Goal: Complete application form: Complete application form

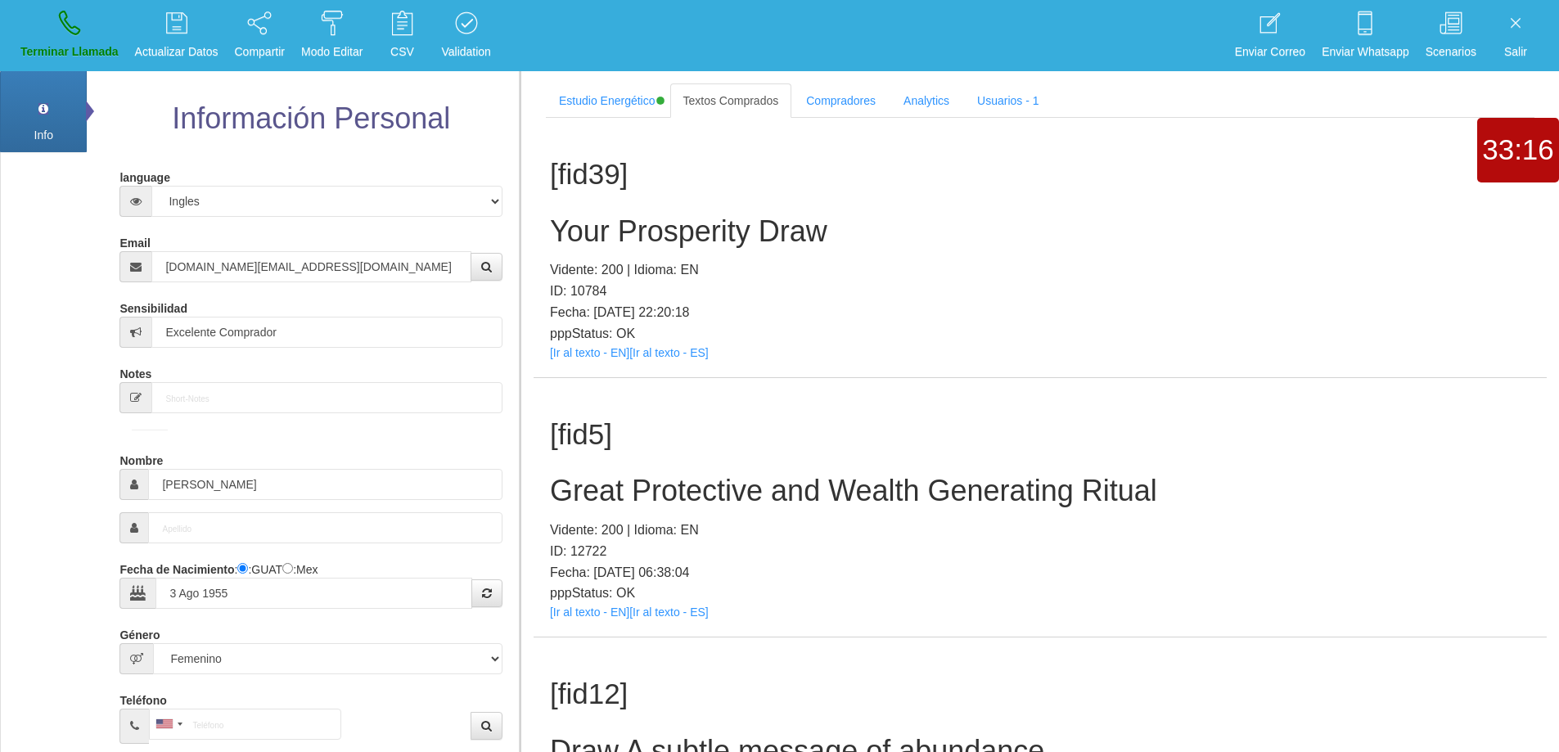
select select "4"
select select "2"
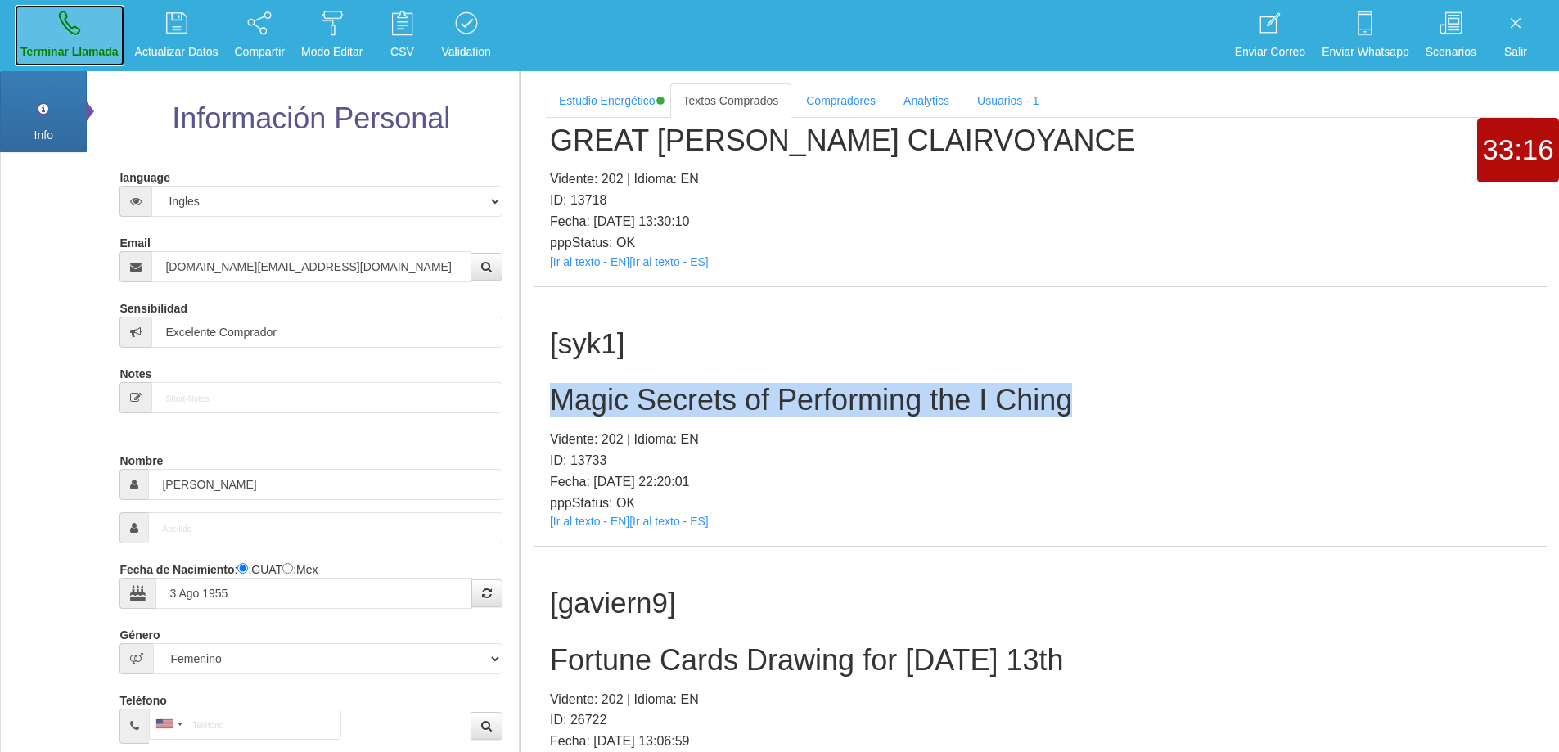
click at [69, 38] on link "Terminar Llamada" at bounding box center [70, 35] width 110 height 61
select select "0"
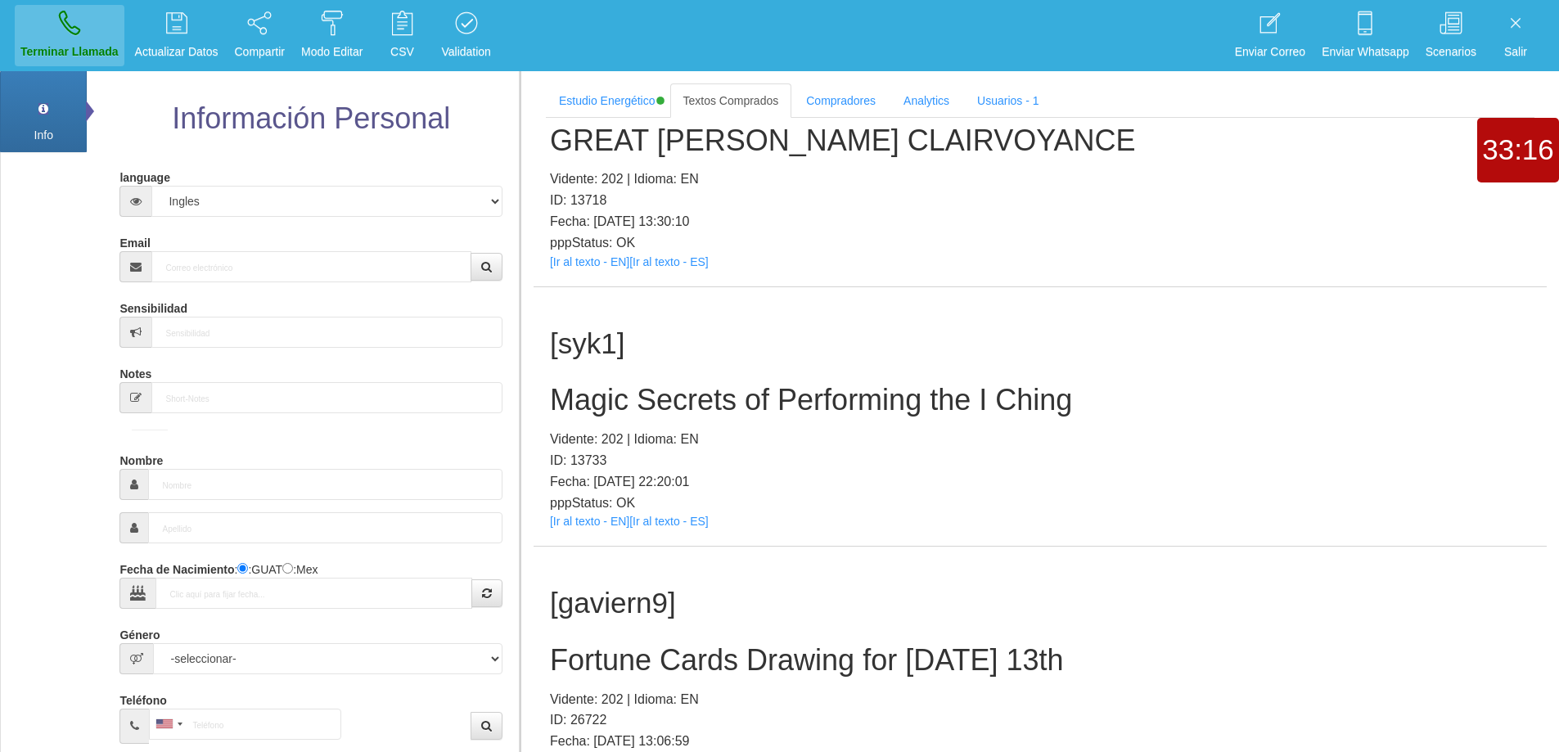
scroll to position [0, 0]
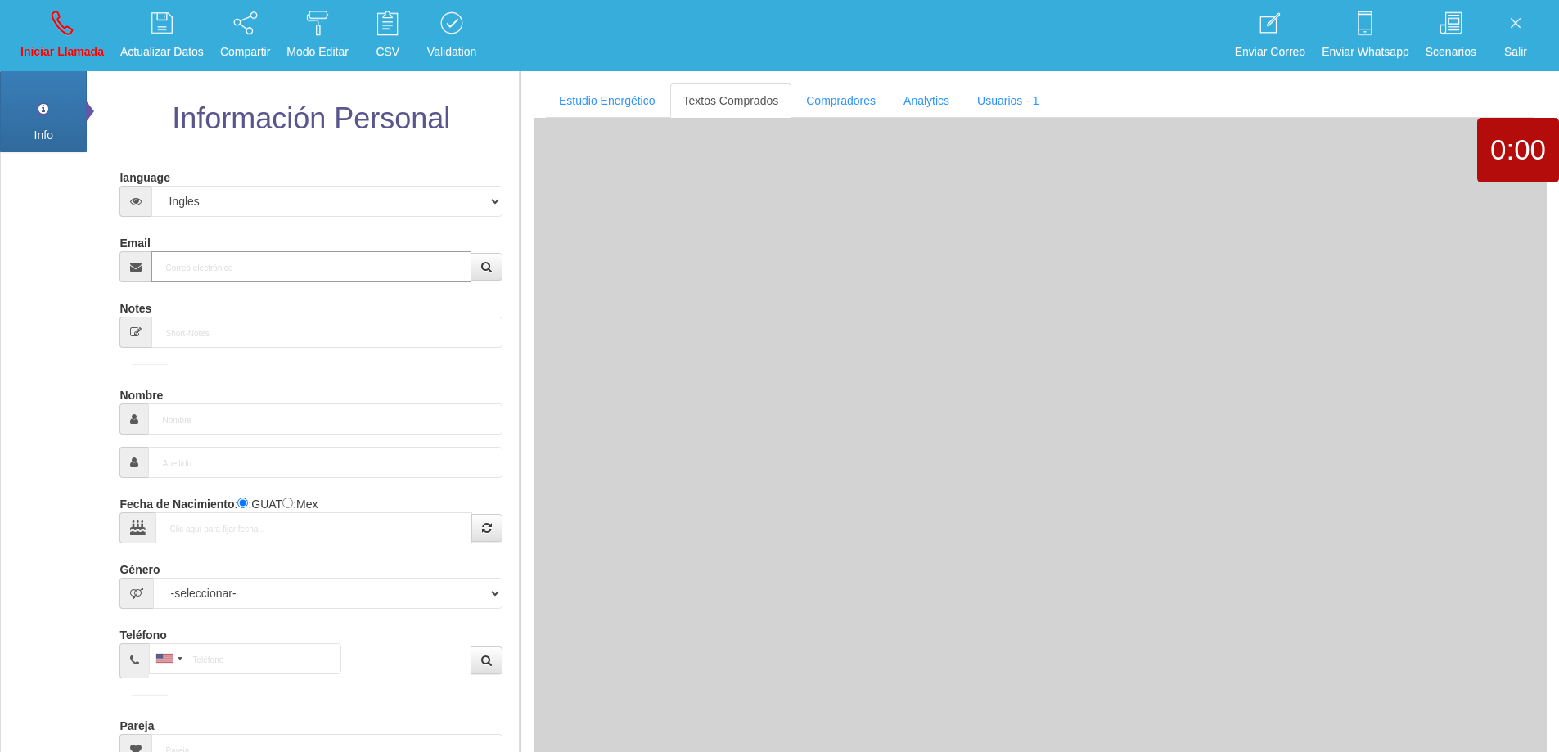
click at [238, 264] on input "Email" at bounding box center [310, 266] width 319 height 31
paste input "[EMAIL_ADDRESS][DOMAIN_NAME]"
type input "[EMAIL_ADDRESS][DOMAIN_NAME]"
type input "[DATE]"
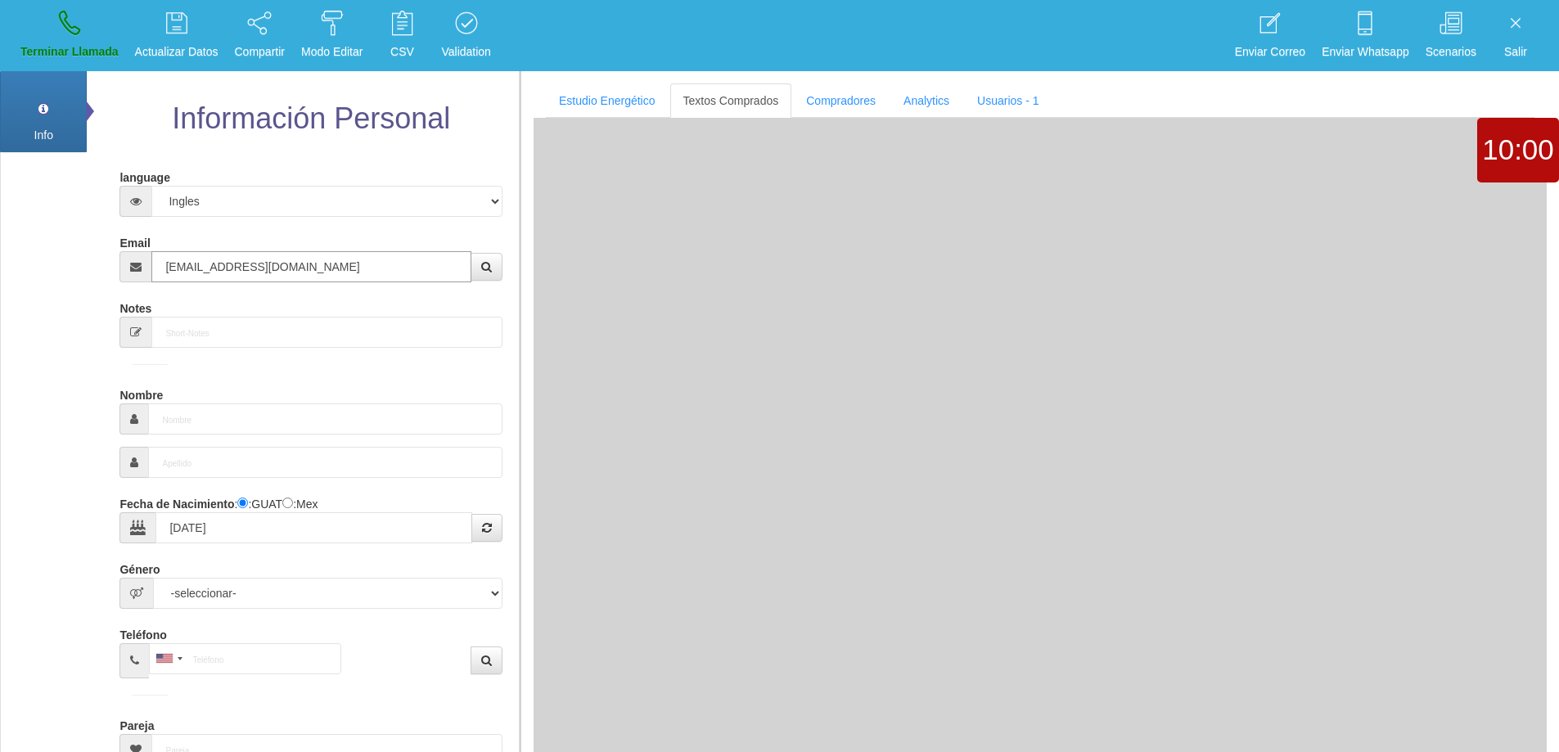
type input "Excelente Comprador"
type input "[PERSON_NAME]"
select select "2"
type input "[PHONE_NUMBER]"
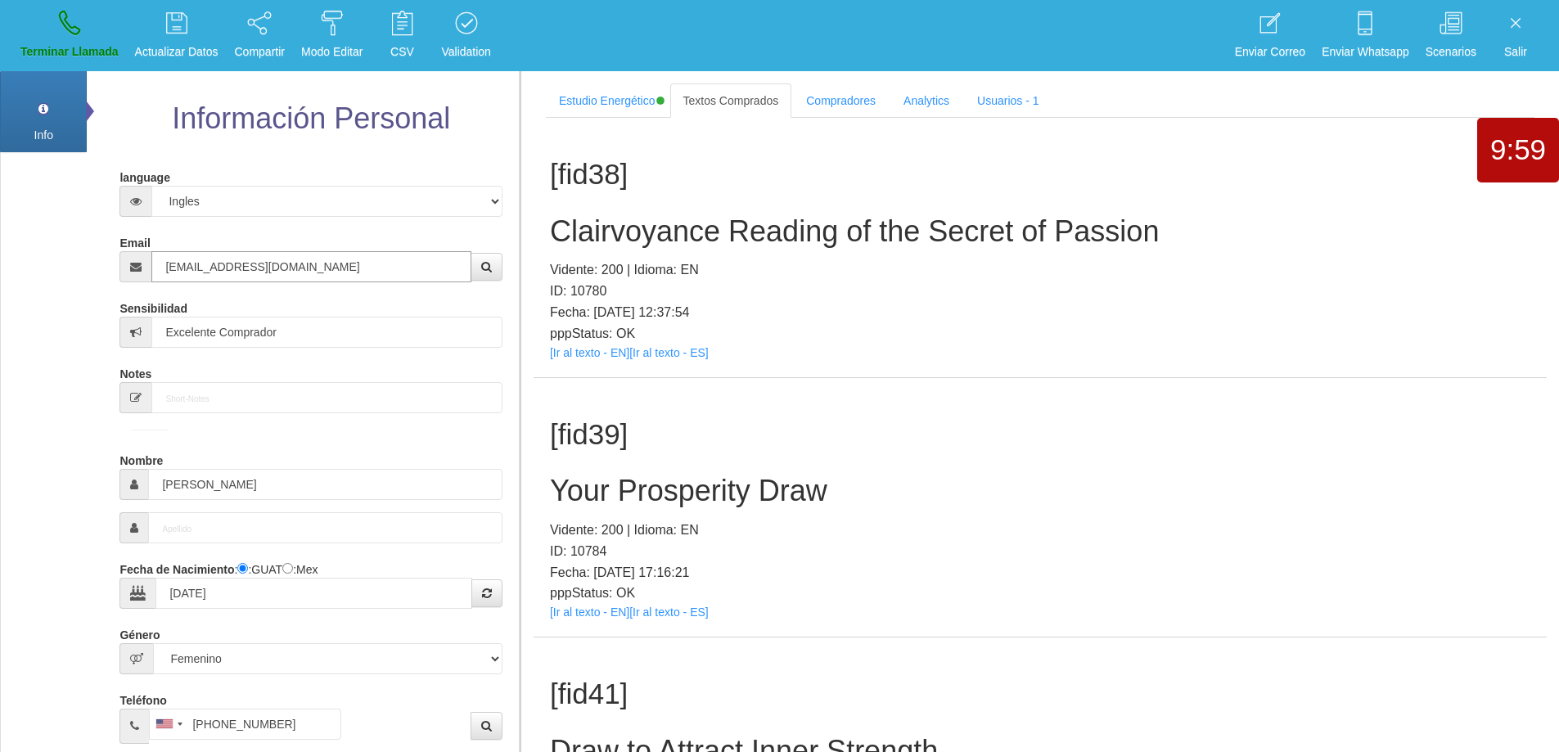
type input "[EMAIL_ADDRESS][DOMAIN_NAME]"
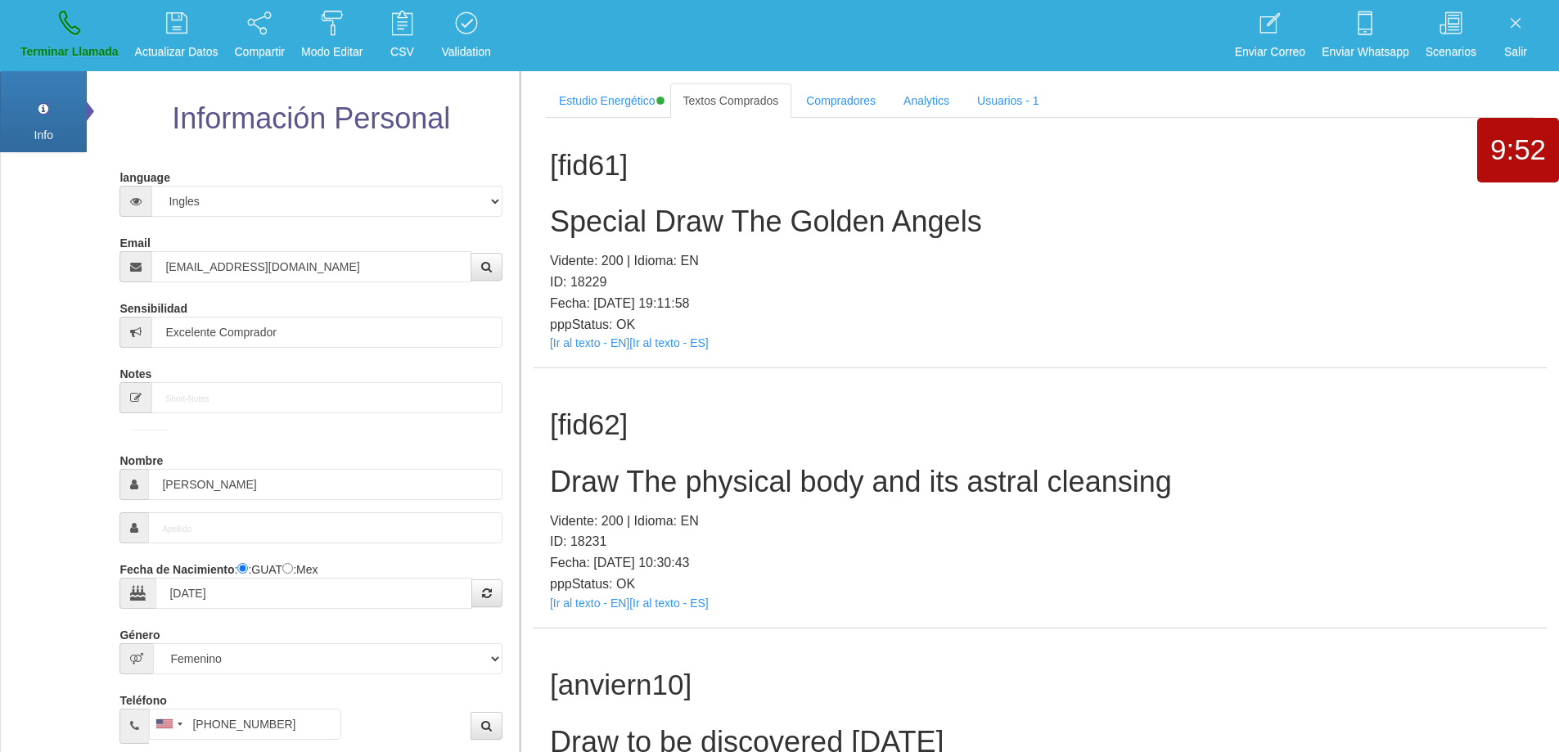
scroll to position [6165, 0]
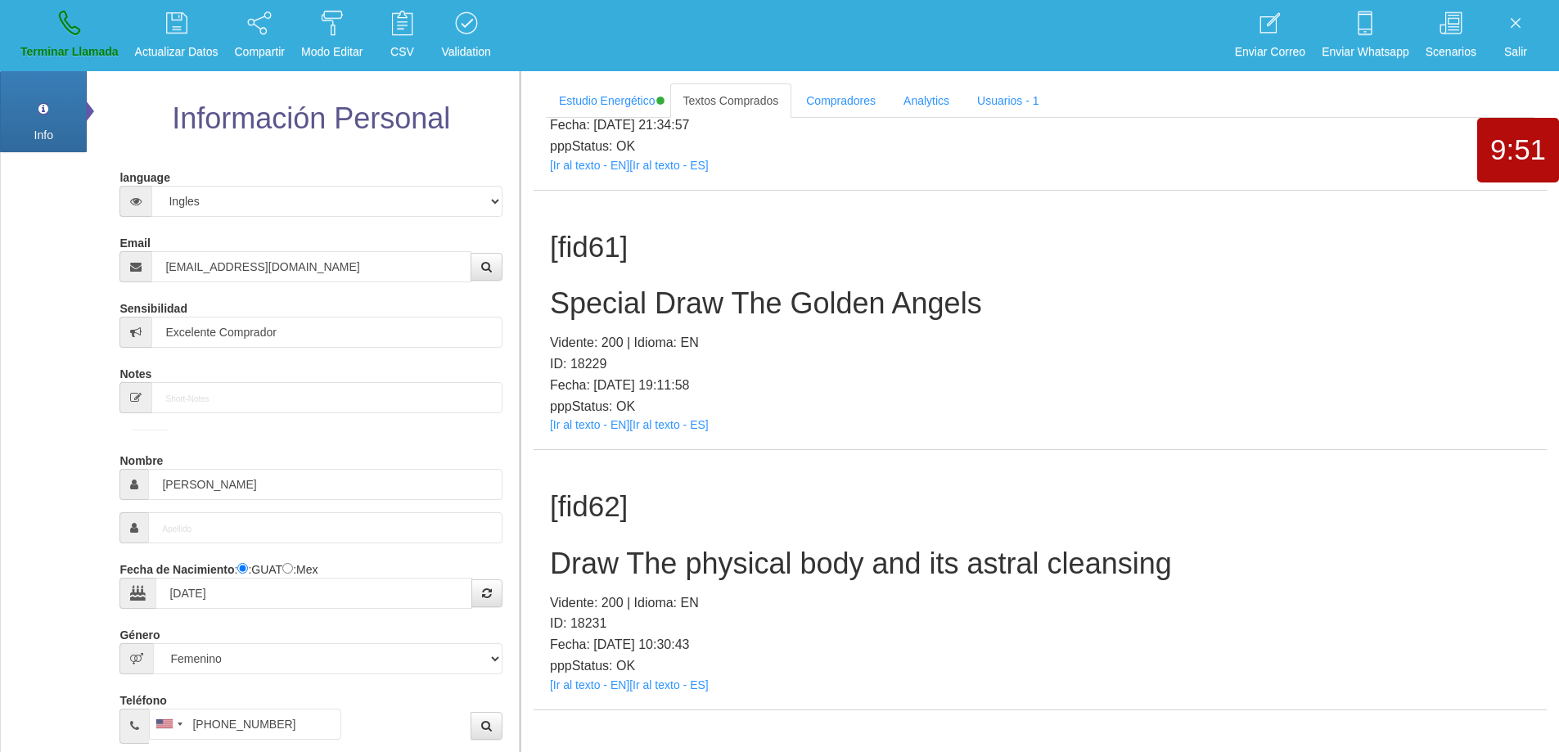
click at [942, 565] on h2 "Draw The physical body and its astral cleansing" at bounding box center [1040, 563] width 980 height 33
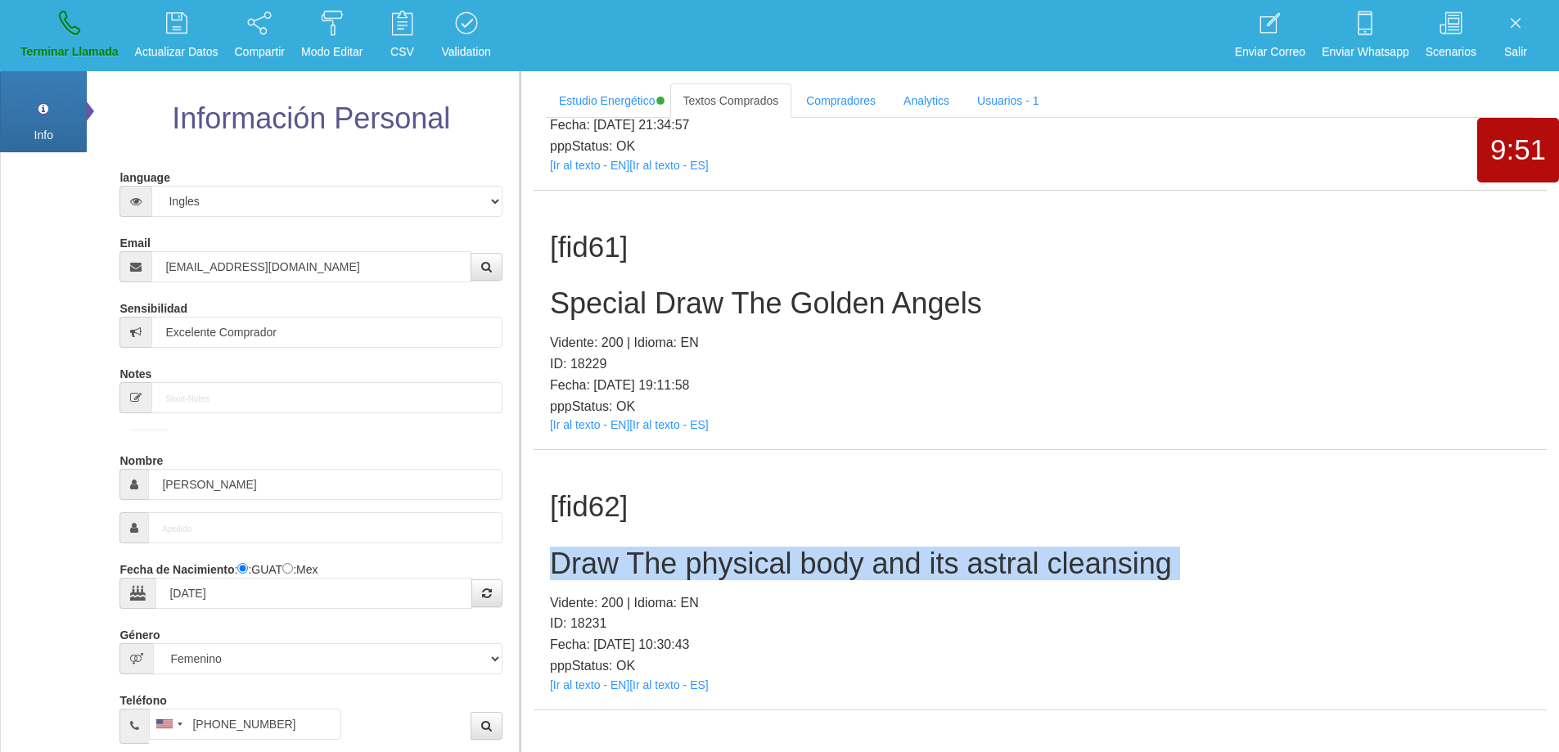
click at [942, 565] on h2 "Draw The physical body and its astral cleansing" at bounding box center [1040, 563] width 980 height 33
copy h2 "Draw The physical body and its astral cleansing"
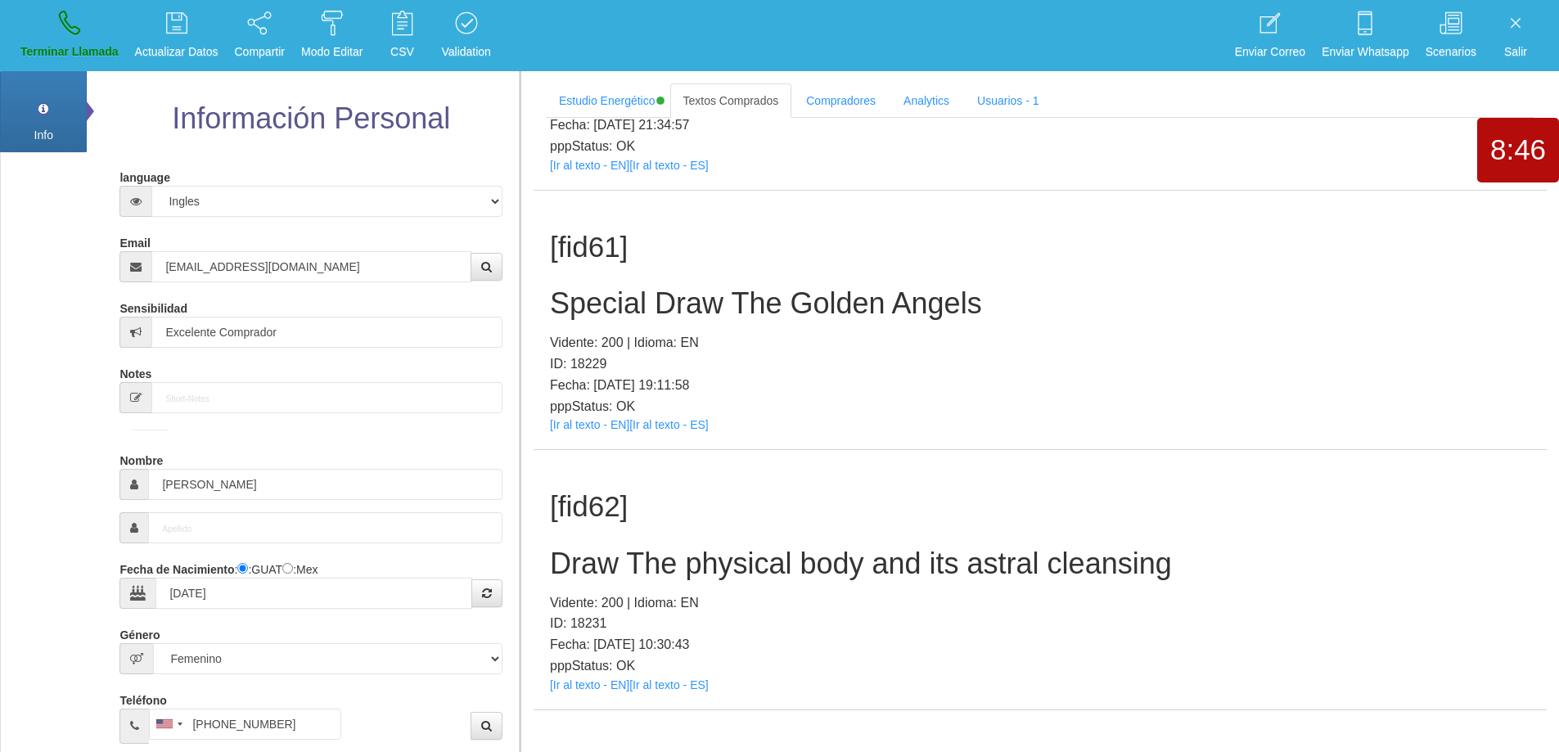
click at [999, 490] on div "[fid62] Draw The physical body and its astral cleansing Vidente: 200 | Idioma: …" at bounding box center [1039, 579] width 1013 height 259
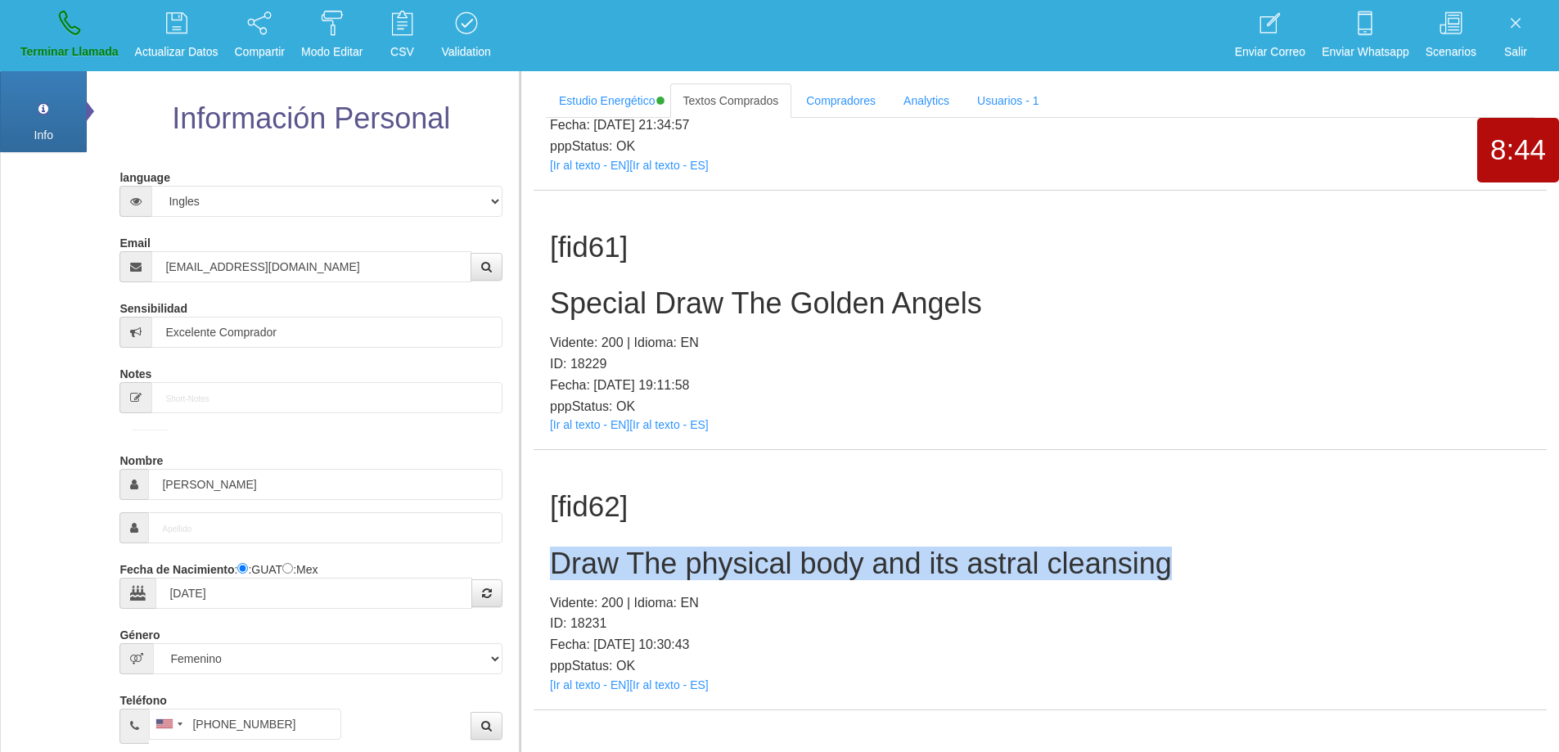
drag, startPoint x: 1213, startPoint y: 550, endPoint x: 540, endPoint y: 564, distance: 672.7
click at [540, 564] on div "[fid62] Draw The physical body and its astral cleansing Vidente: 200 | Idioma: …" at bounding box center [1039, 579] width 1013 height 259
copy h2 "Draw The physical body and its astral cleansing"
drag, startPoint x: 91, startPoint y: 46, endPoint x: 855, endPoint y: 75, distance: 764.8
click at [91, 47] on p "Terminar Llamada" at bounding box center [69, 52] width 98 height 19
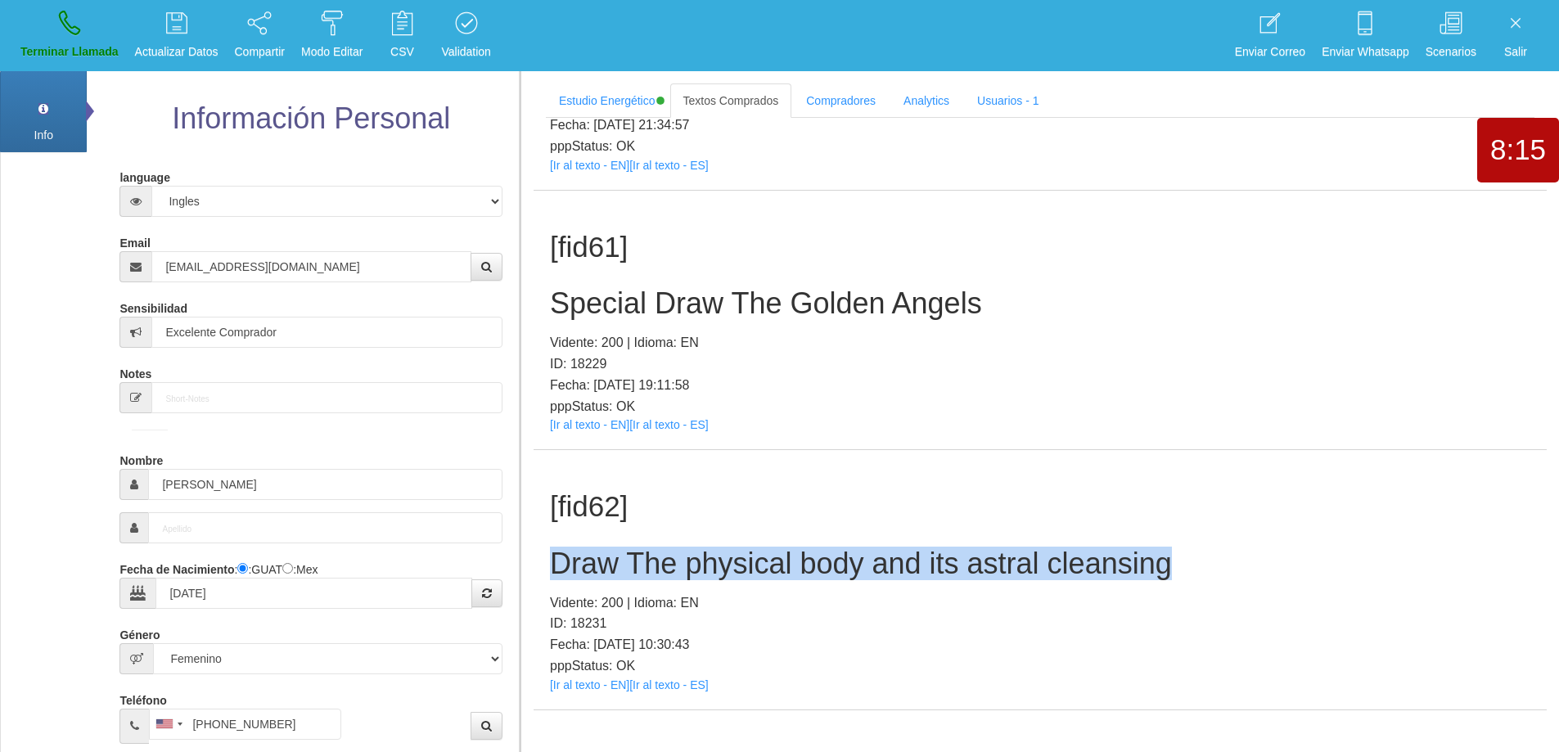
select select "0"
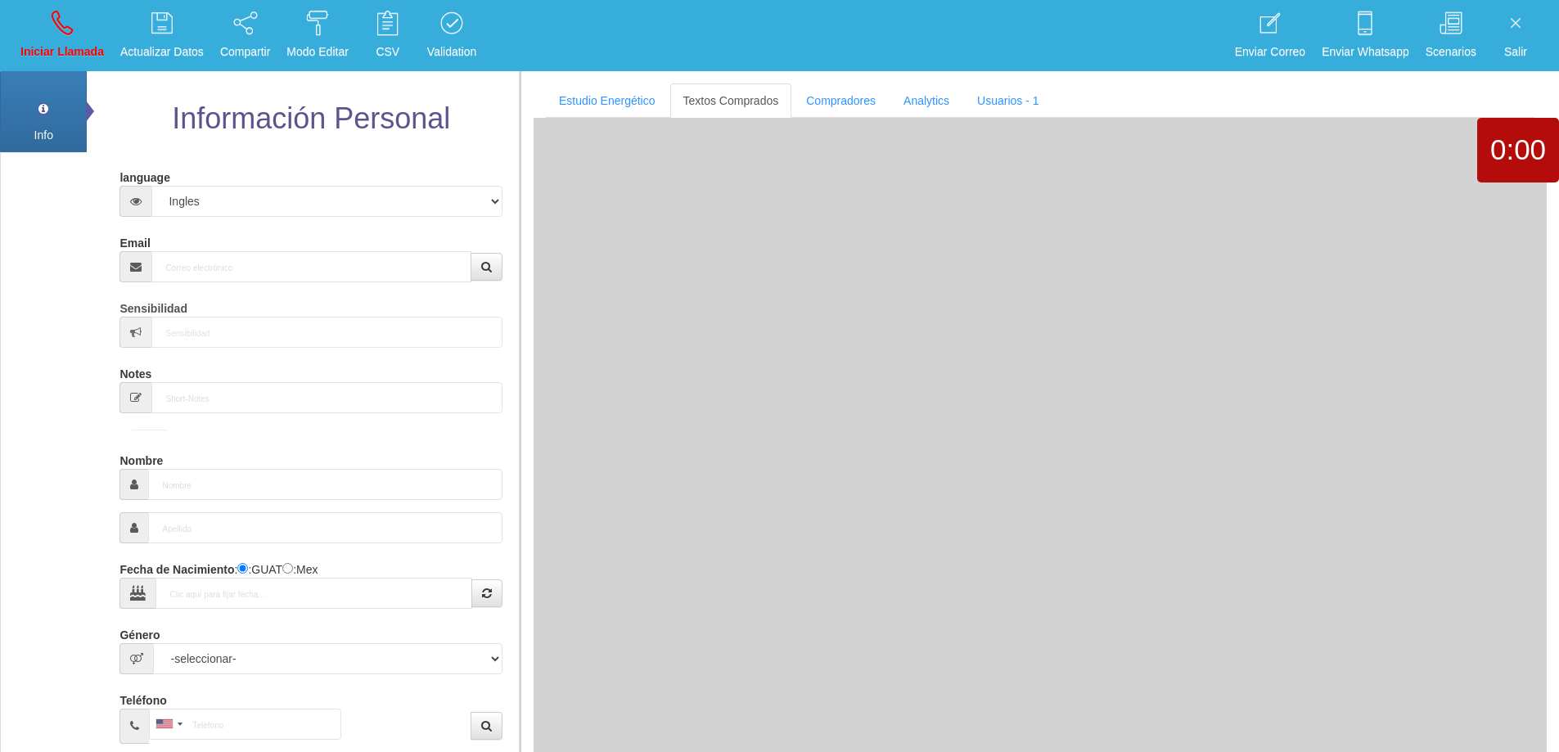
scroll to position [0, 0]
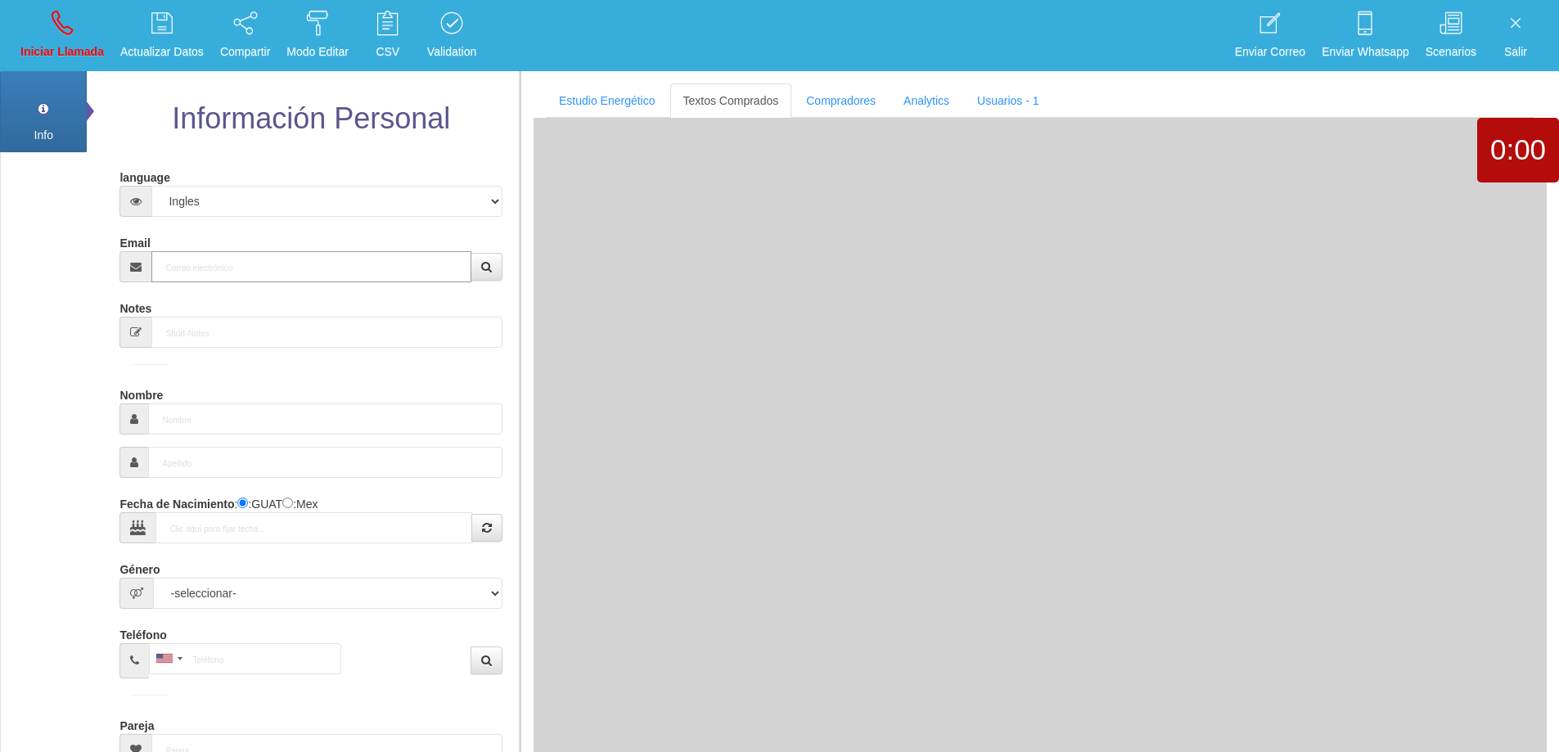
drag, startPoint x: 404, startPoint y: 262, endPoint x: 419, endPoint y: 254, distance: 16.5
click at [404, 262] on input "Email" at bounding box center [310, 266] width 319 height 31
paste input "[EMAIL_ADDRESS][DOMAIN_NAME]"
type input "[EMAIL_ADDRESS][DOMAIN_NAME]"
type input "16 Dic 1944"
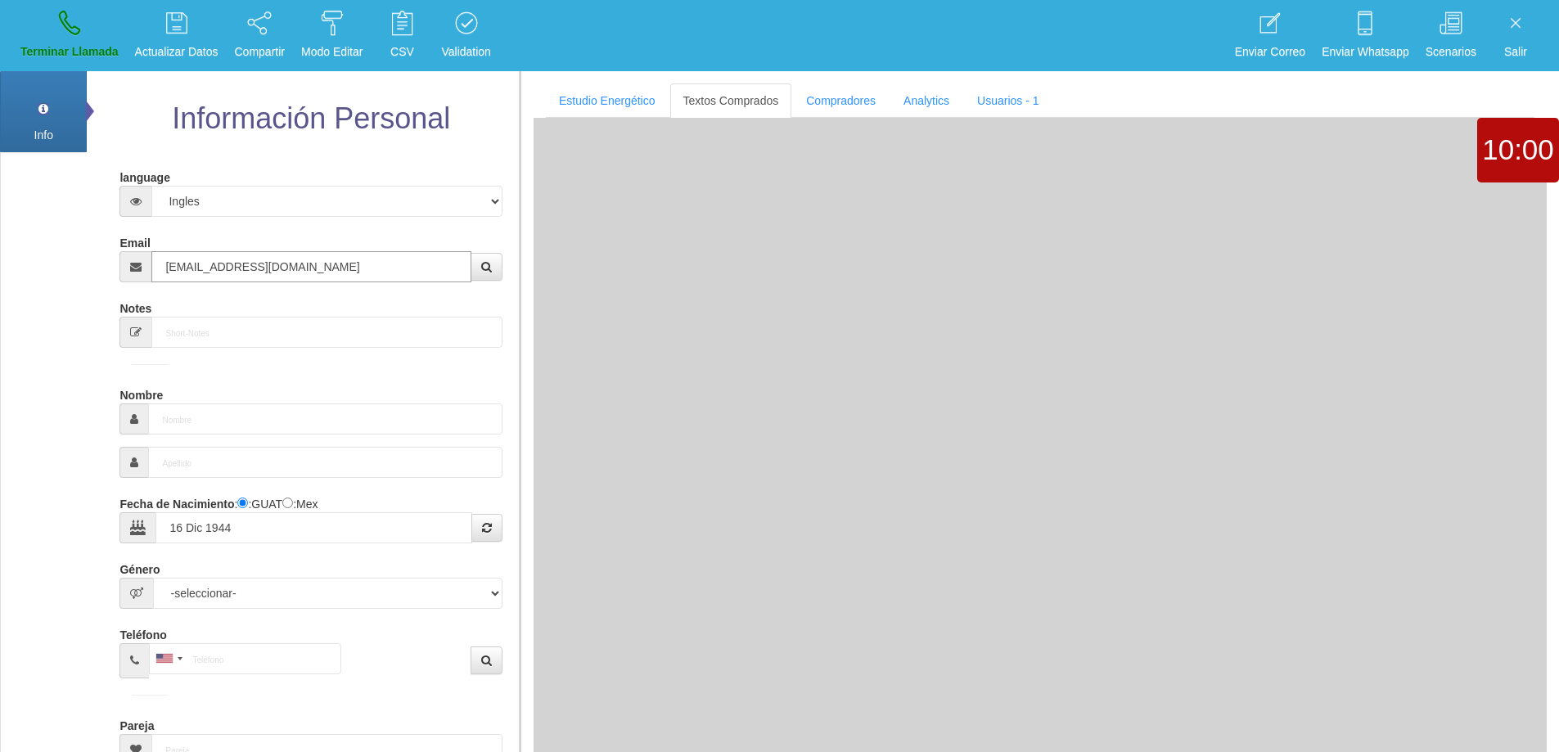
type input "Excelente Comprador"
type input "[PERSON_NAME]"
select select "2"
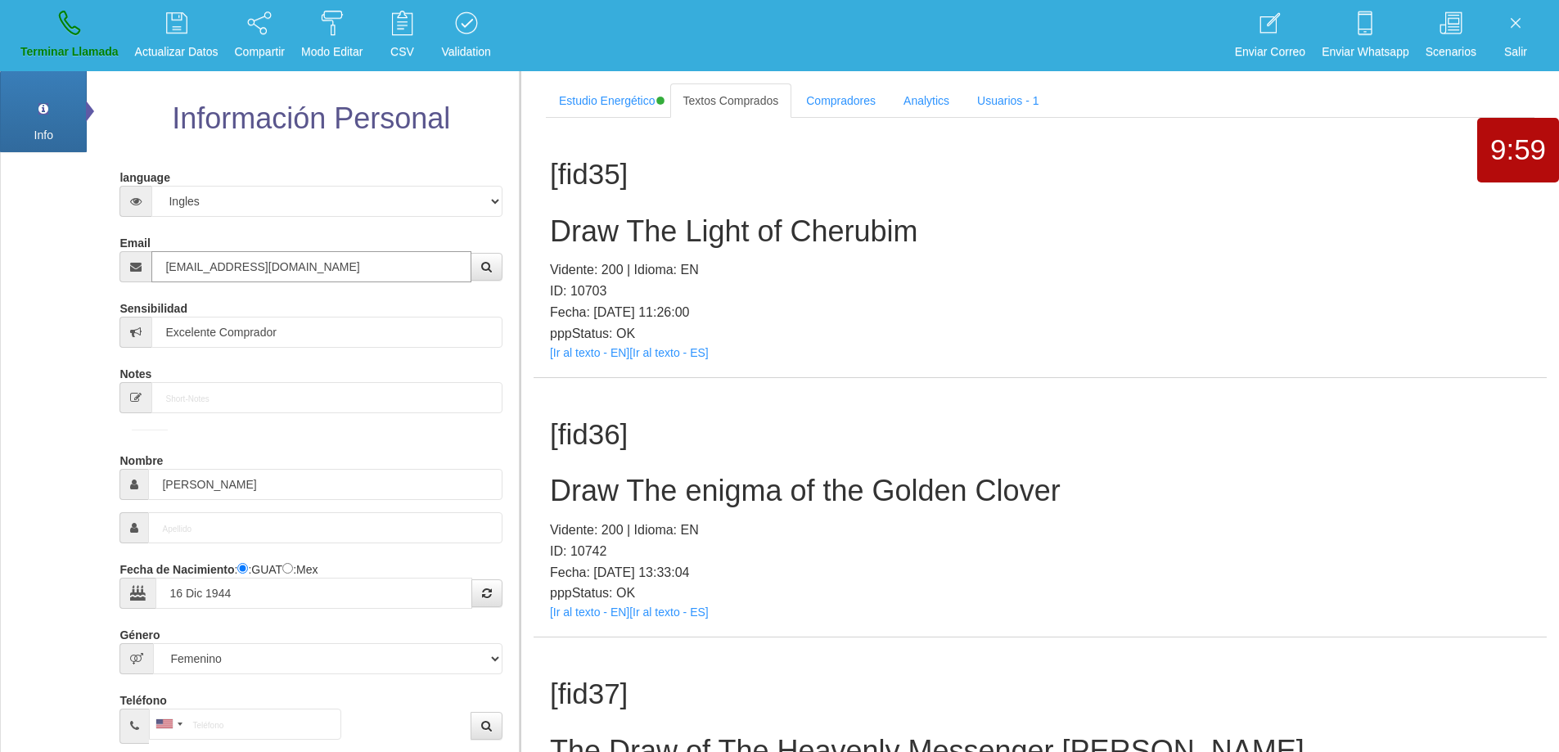
type input "[EMAIL_ADDRESS][DOMAIN_NAME]"
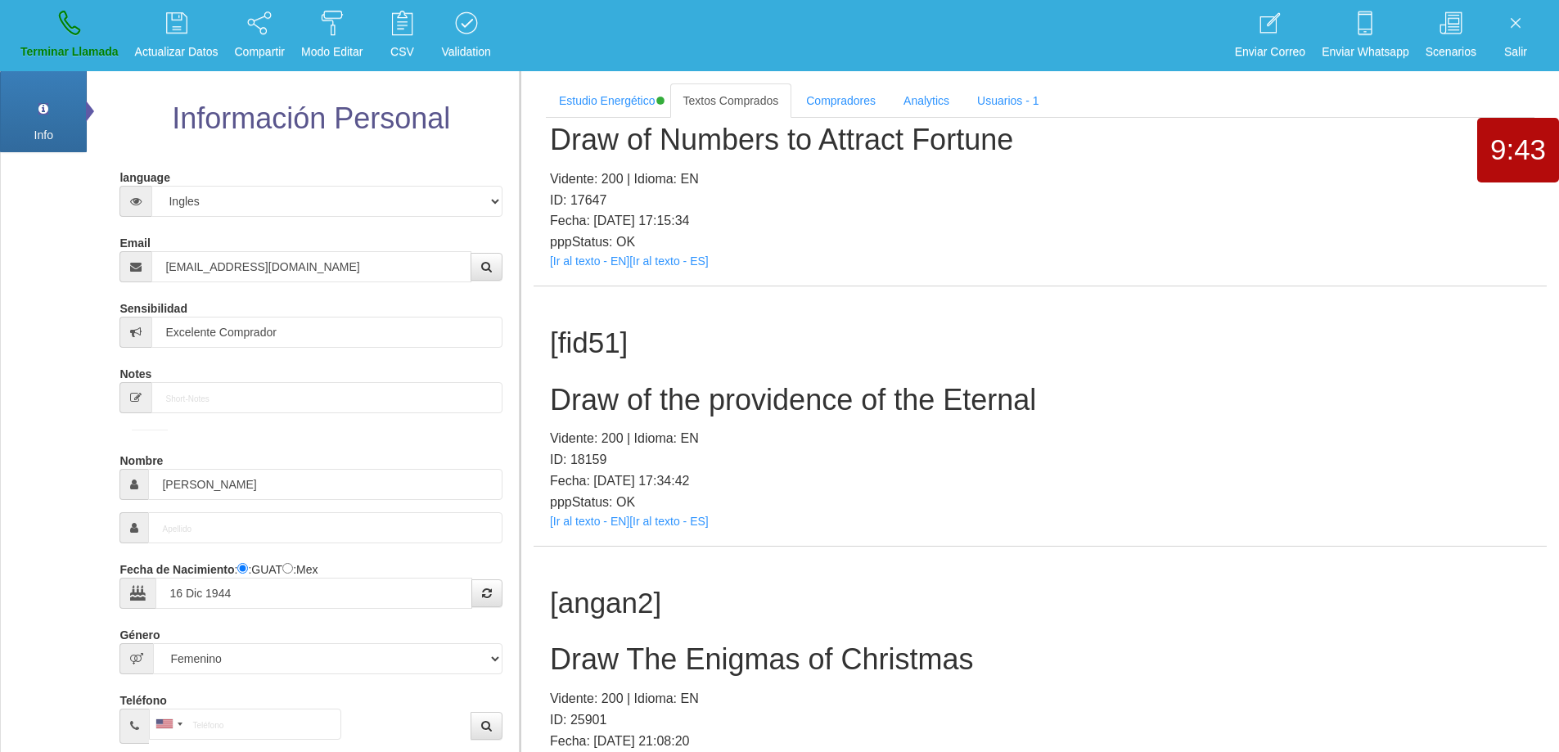
click at [893, 401] on h2 "Draw of the providence of the Eternal" at bounding box center [1040, 400] width 980 height 33
click at [893, 400] on h2 "Draw of the providence of the Eternal" at bounding box center [1040, 400] width 980 height 33
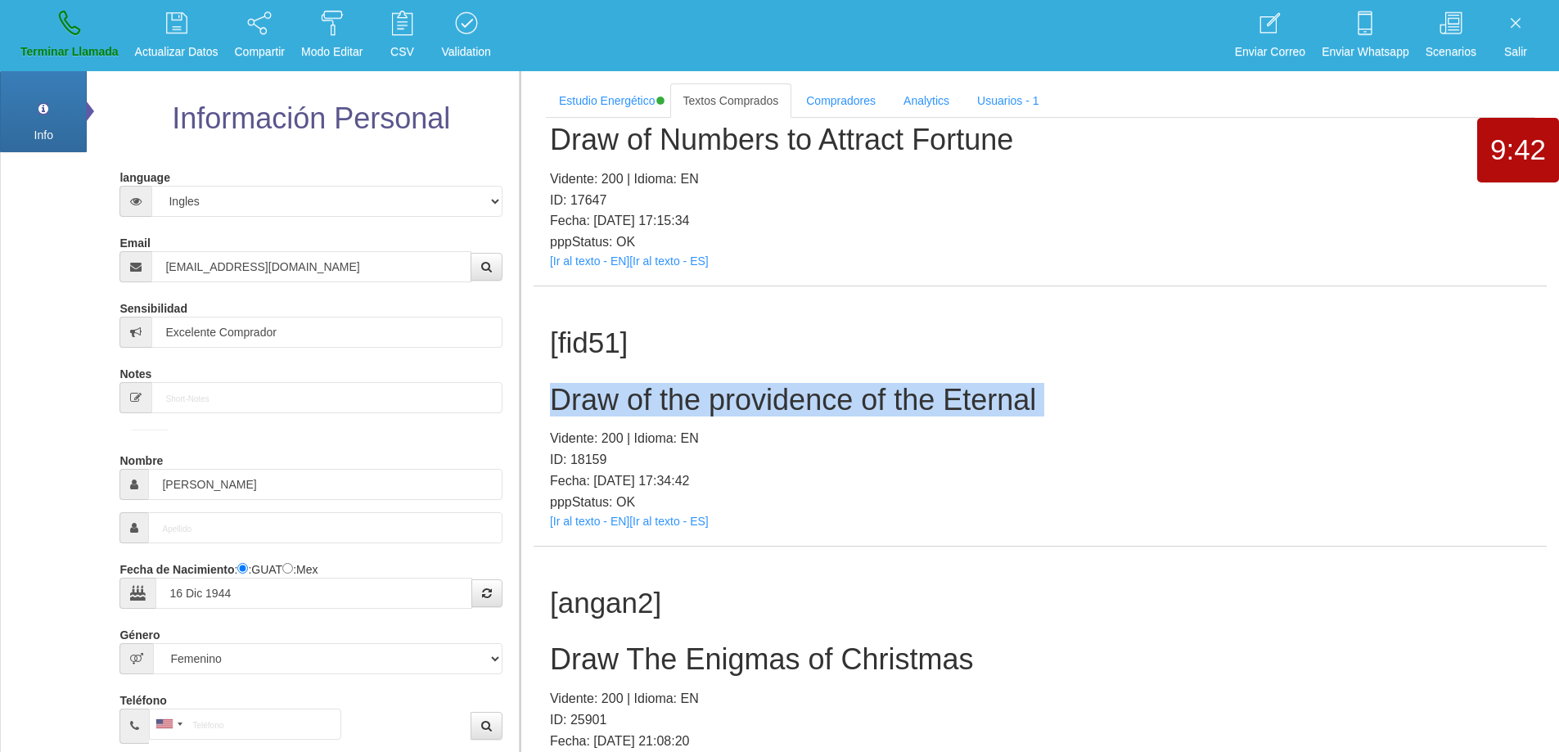
click at [893, 400] on h2 "Draw of the providence of the Eternal" at bounding box center [1040, 400] width 980 height 33
copy h2 "Draw of the providence of the Eternal"
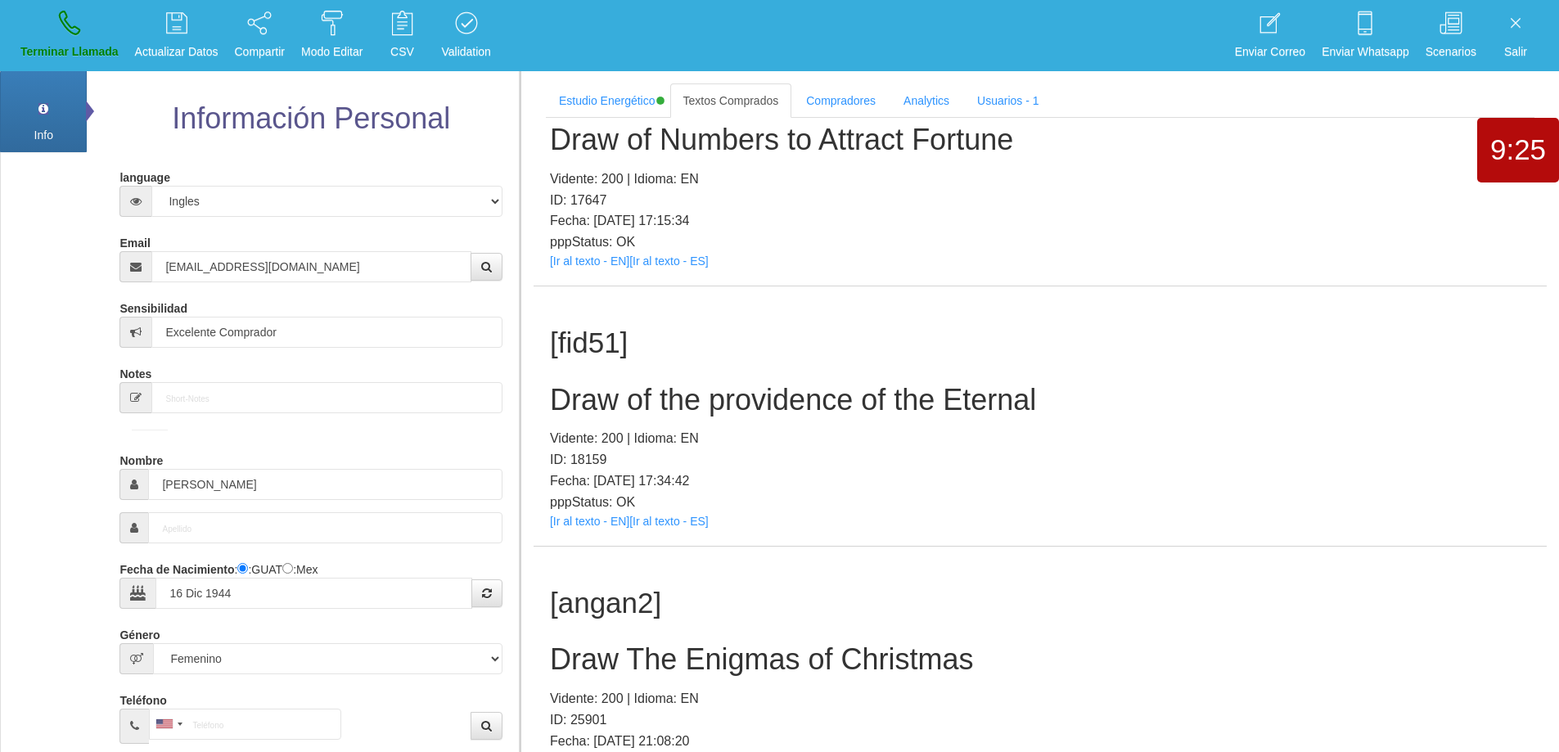
click at [946, 454] on p "ID: 18159" at bounding box center [1040, 459] width 980 height 21
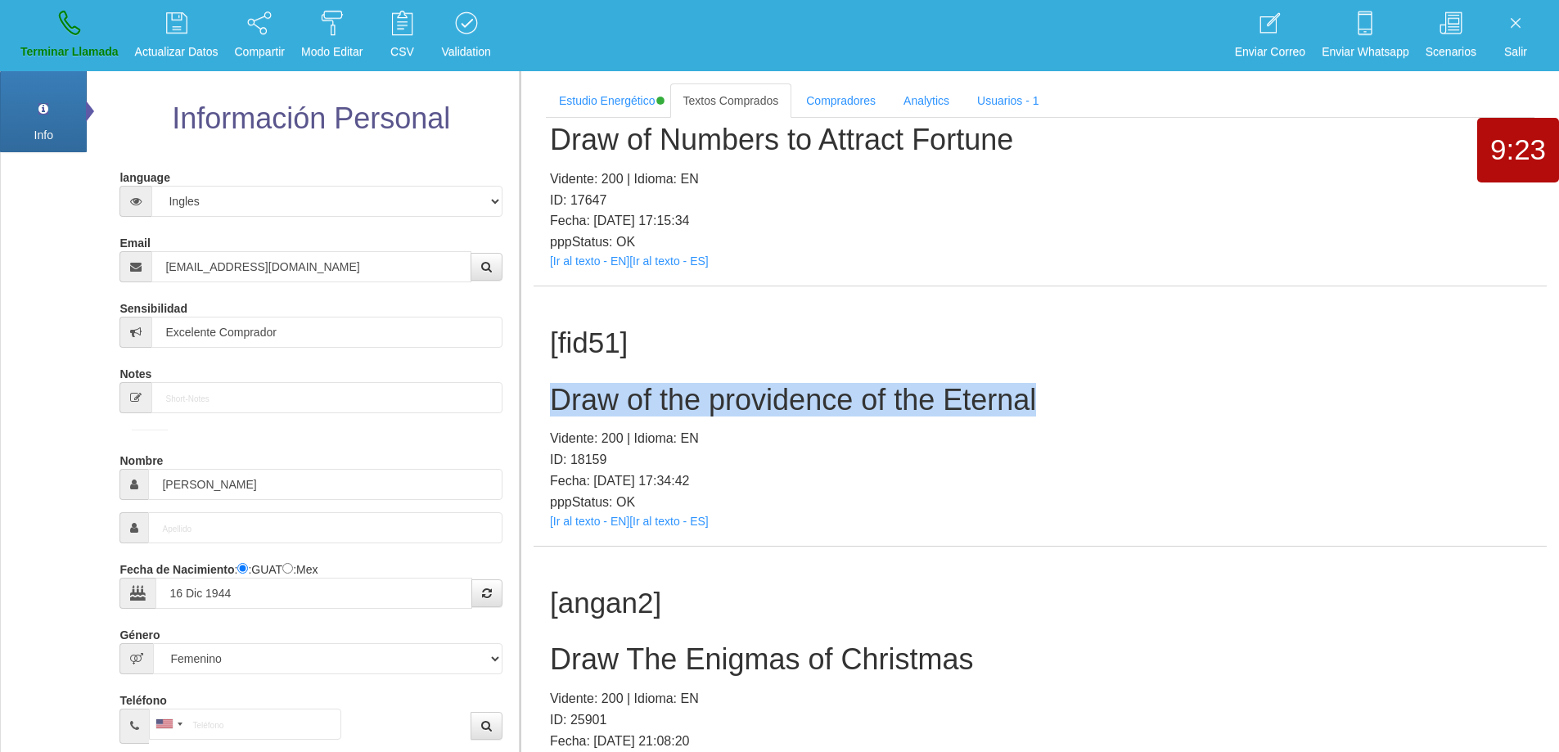
drag, startPoint x: 1039, startPoint y: 402, endPoint x: 554, endPoint y: 402, distance: 485.2
click at [554, 402] on h2 "Draw of the providence of the Eternal" at bounding box center [1040, 400] width 980 height 33
copy h2 "Draw of the providence of the Eternal"
click at [52, 37] on link "Terminar Llamada" at bounding box center [70, 35] width 110 height 61
select select "0"
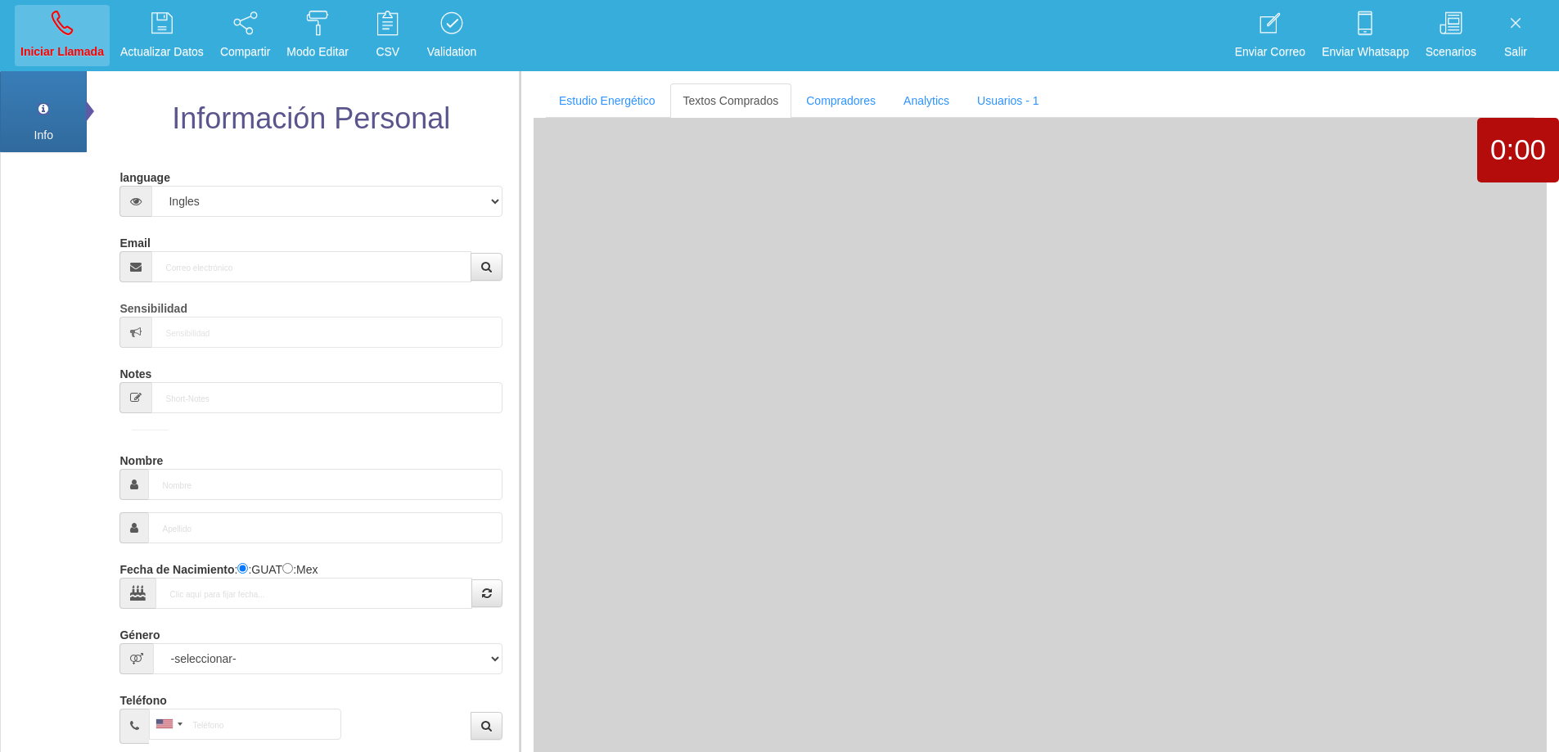
scroll to position [0, 0]
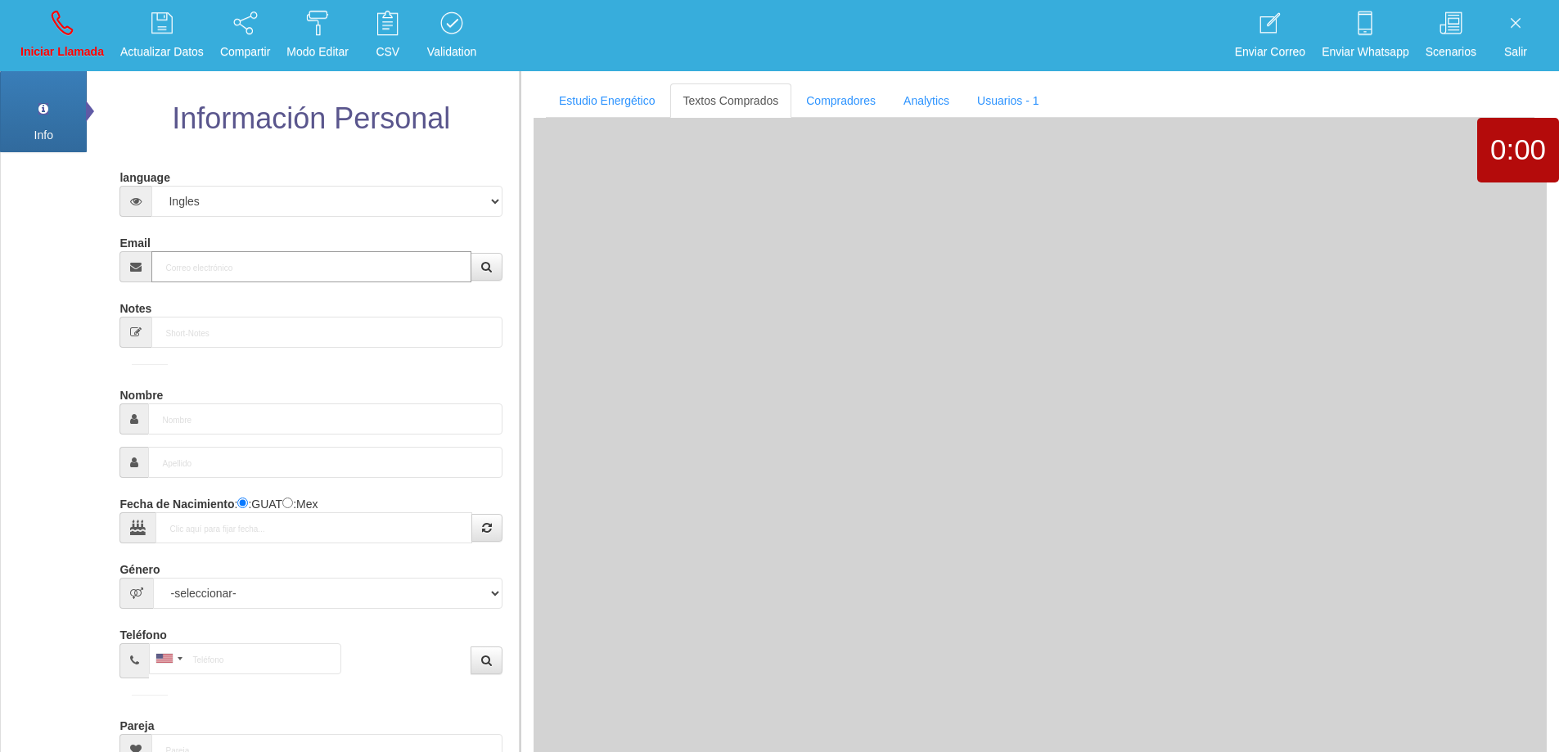
drag, startPoint x: 227, startPoint y: 263, endPoint x: 247, endPoint y: 258, distance: 20.5
click at [242, 259] on input "Email" at bounding box center [310, 266] width 319 height 31
paste input "[EMAIL_ADDRESS][DOMAIN_NAME]"
type input "[EMAIL_ADDRESS][DOMAIN_NAME]"
type input "[DATE]"
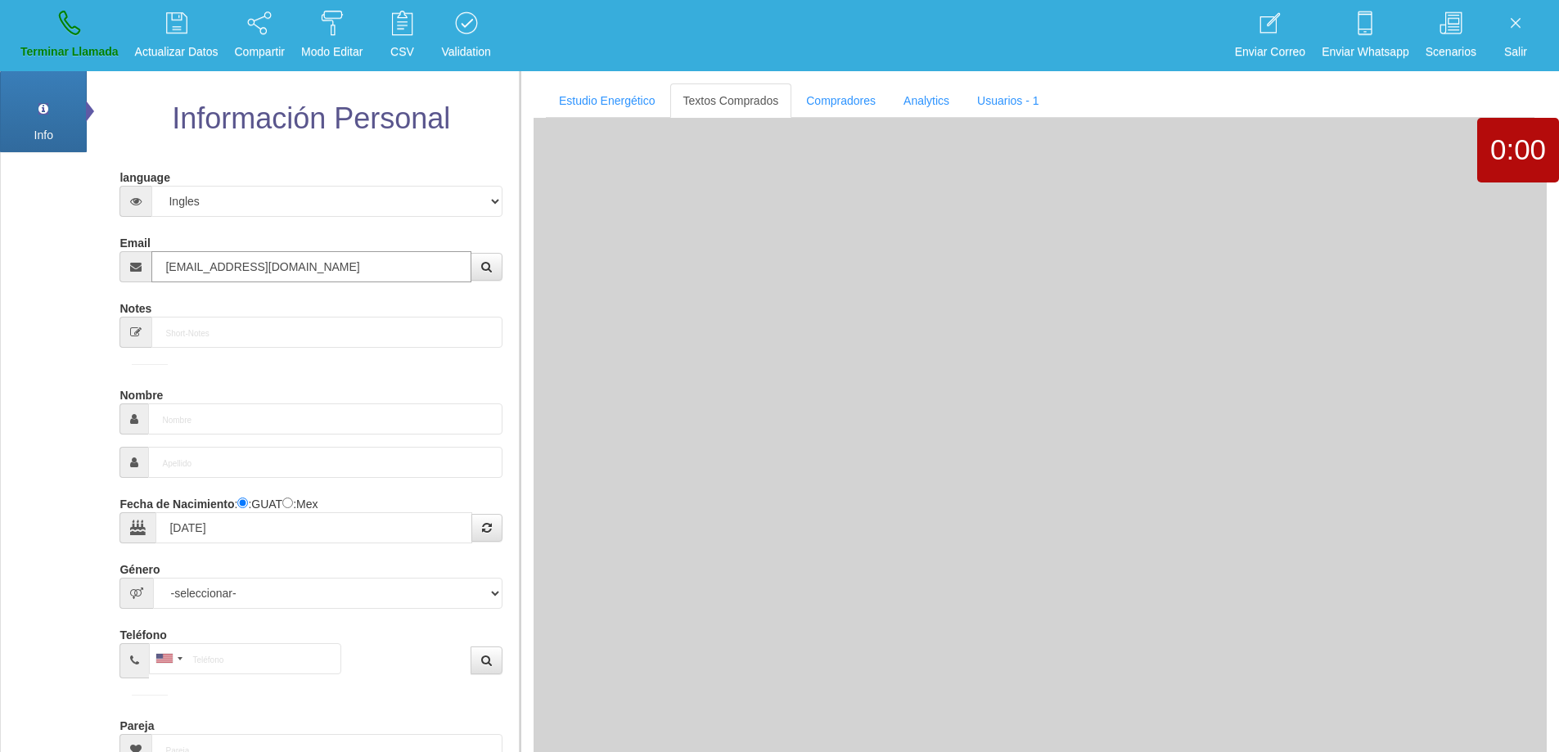
type input "Comprador bajo"
type input "[PERSON_NAME]"
select select "1"
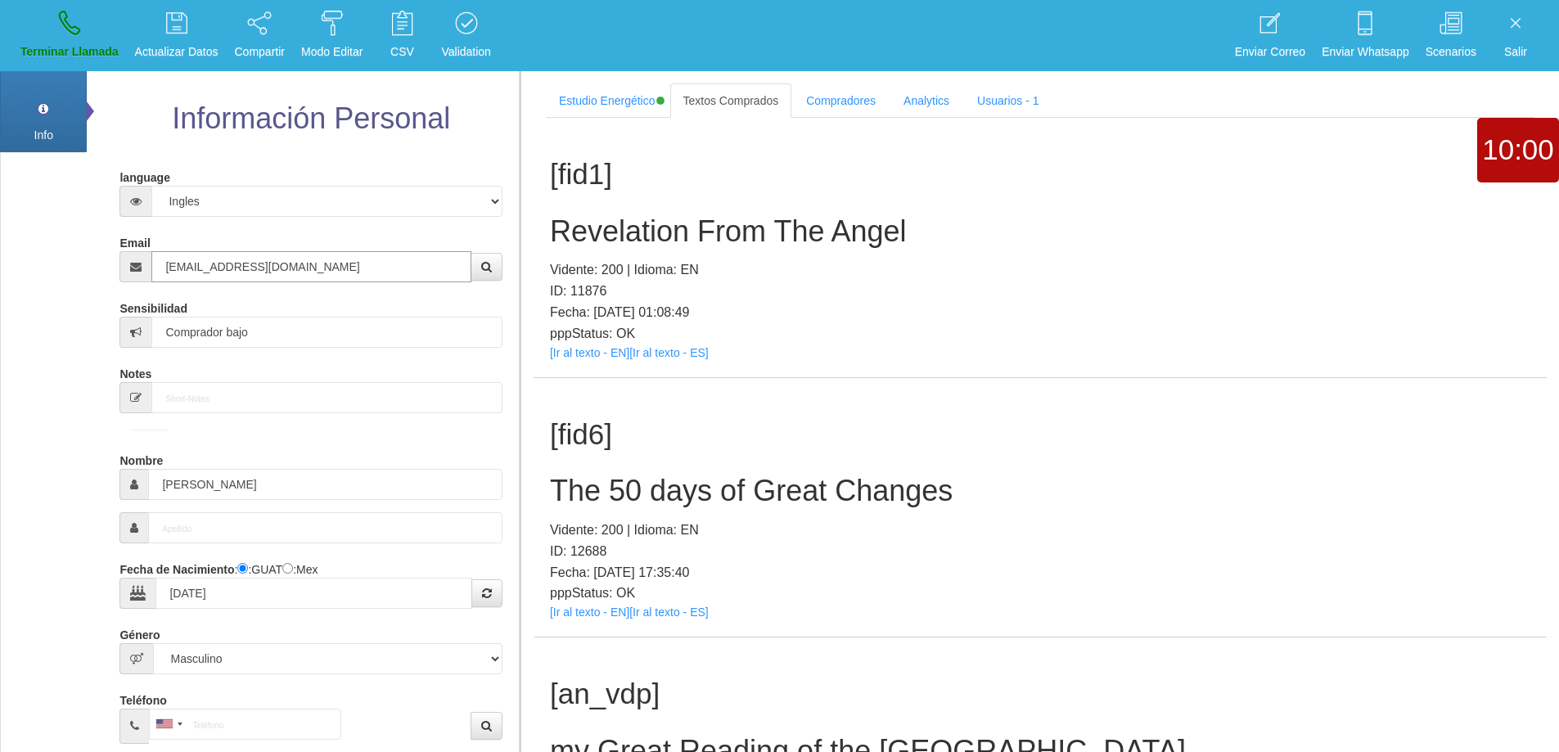
type input "[EMAIL_ADDRESS][DOMAIN_NAME]"
click at [817, 503] on h2 "The 50 days of Great Changes" at bounding box center [1040, 491] width 980 height 33
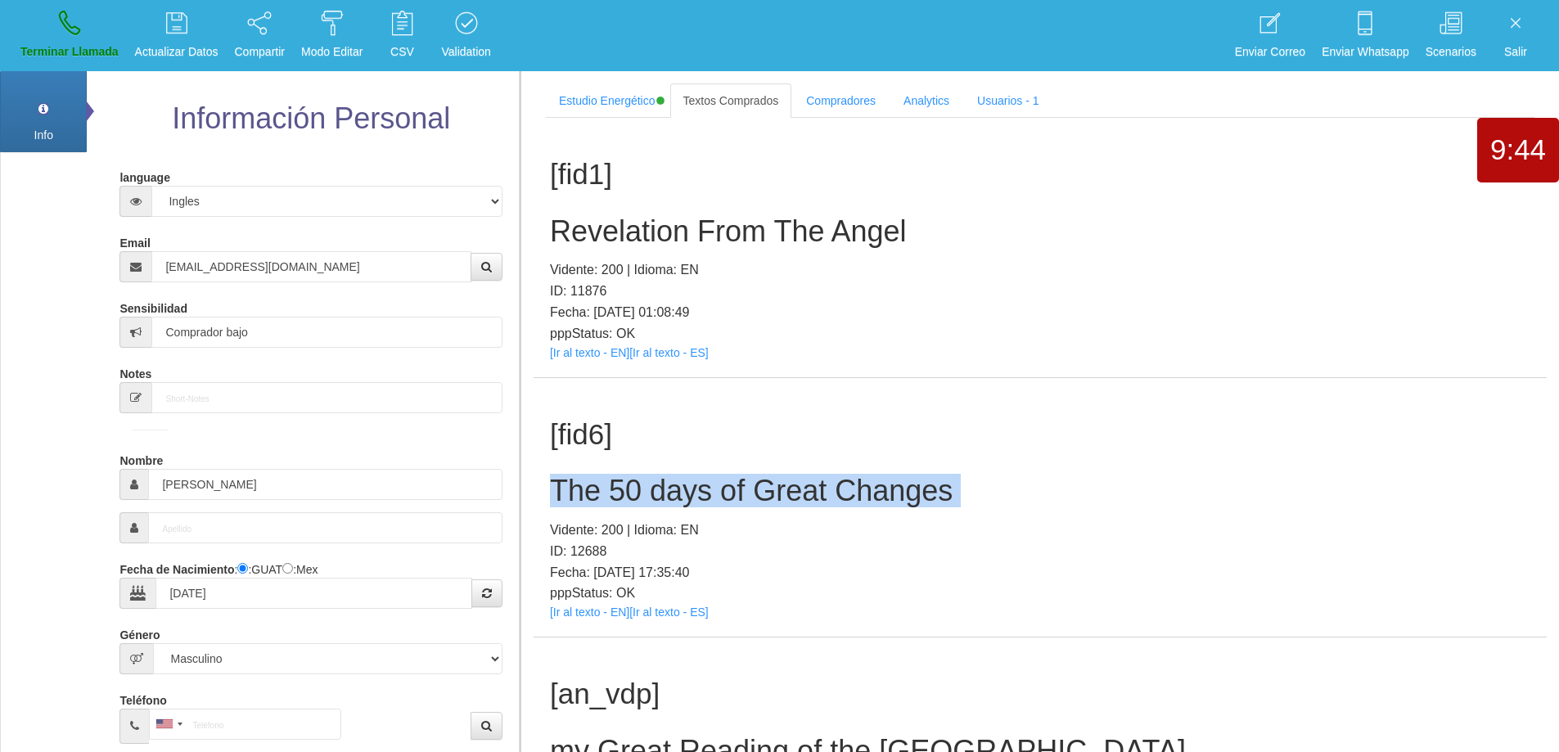
click at [817, 503] on h2 "The 50 days of Great Changes" at bounding box center [1040, 491] width 980 height 33
copy h2 "The 50 days of Great Changes"
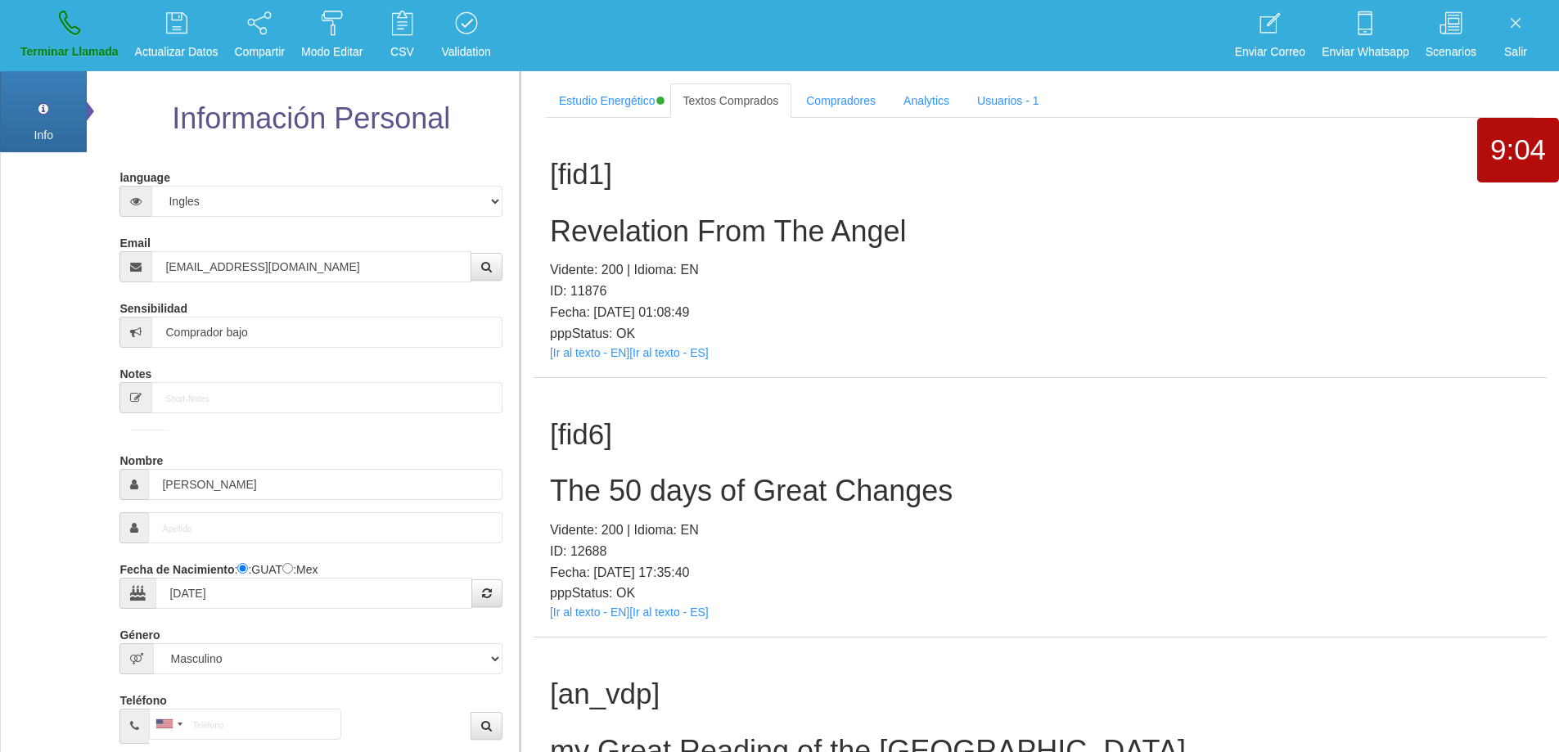
click at [1039, 557] on p "ID: 12688" at bounding box center [1040, 551] width 980 height 21
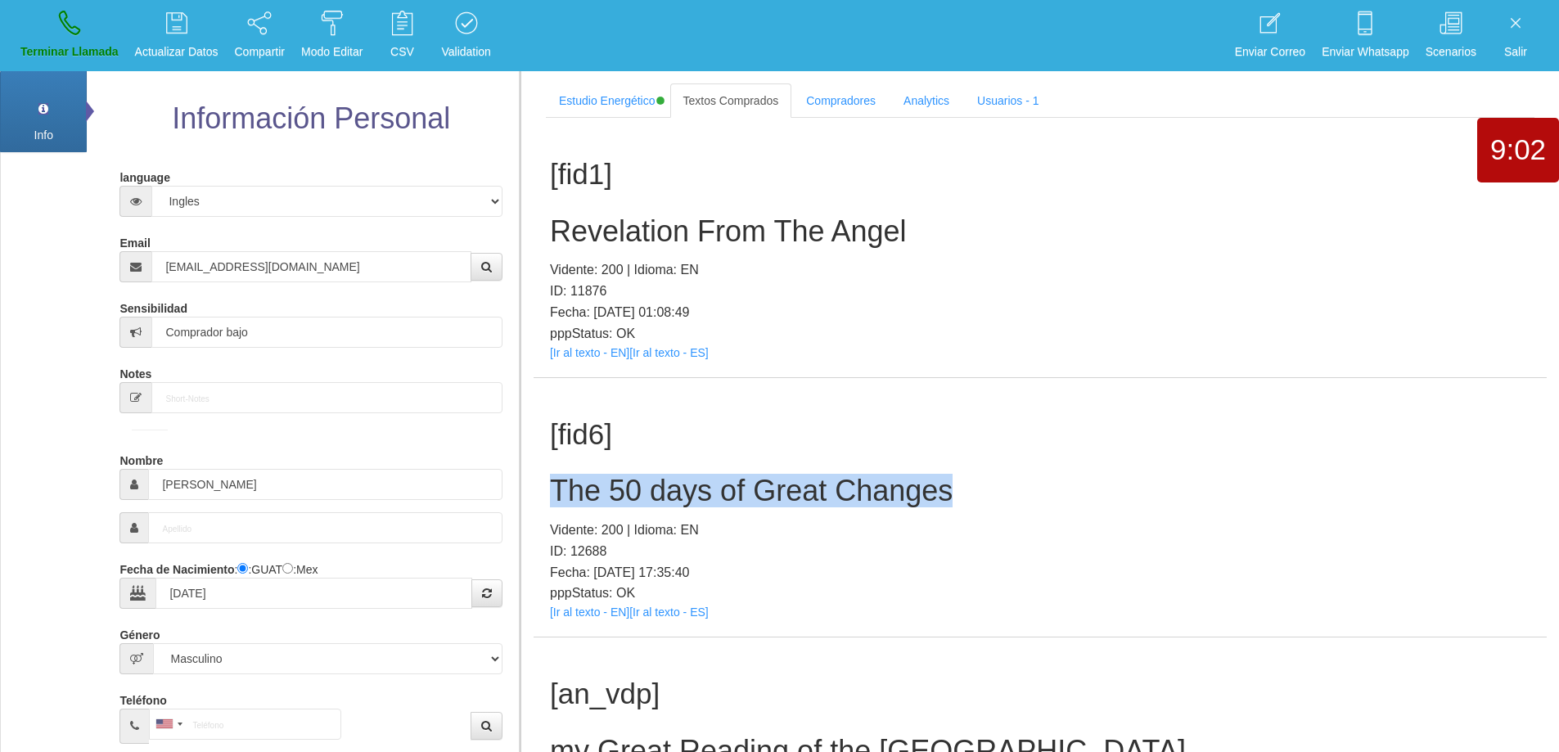
drag, startPoint x: 965, startPoint y: 493, endPoint x: 542, endPoint y: 490, distance: 422.2
click at [542, 490] on div "[fid6] The 50 days of Great Changes Vidente: 200 | Idioma: EN ID: 12688 Fecha: …" at bounding box center [1039, 507] width 1013 height 259
copy h2 "The 50 days of Great Changes"
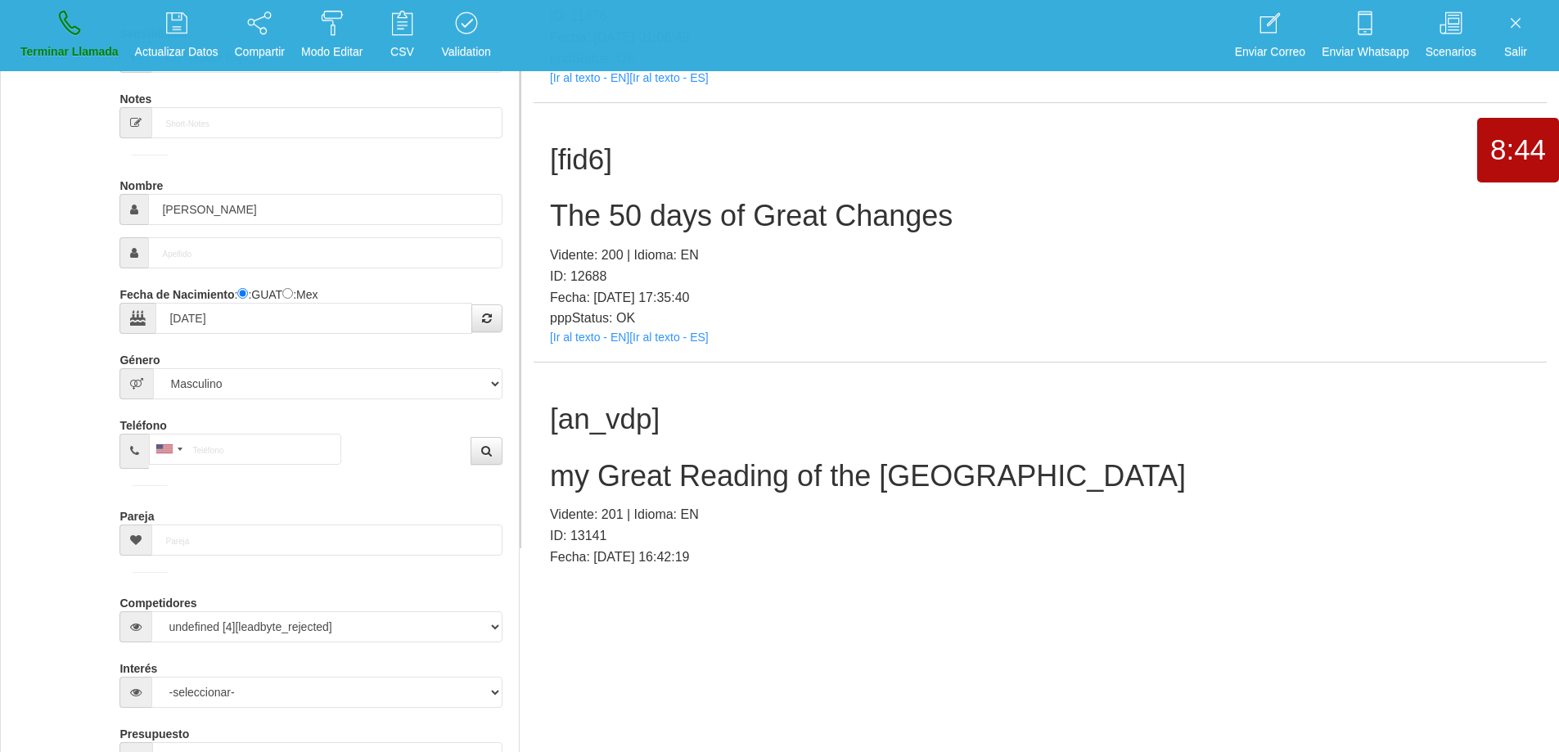
scroll to position [52, 0]
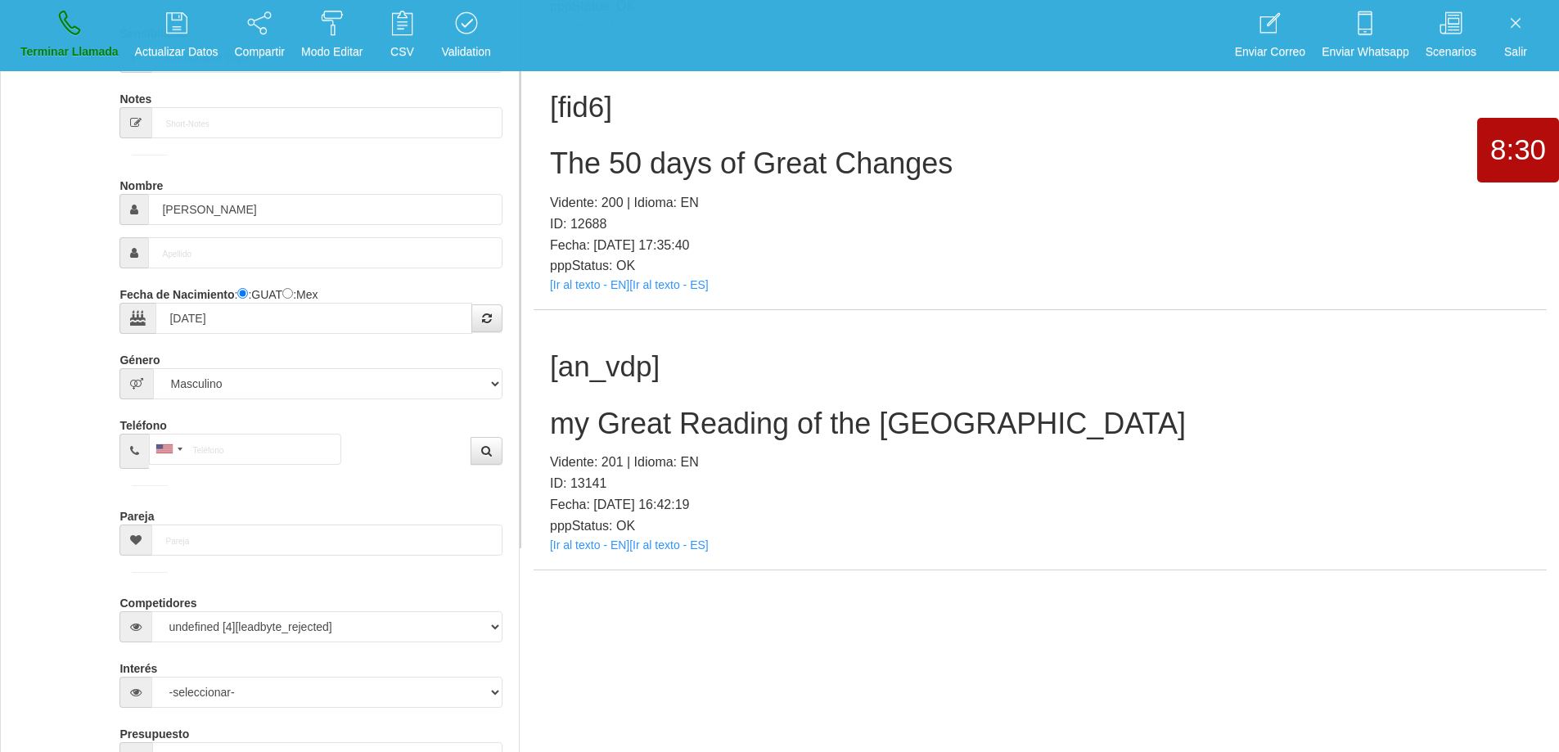
click at [780, 427] on h2 "my Great Reading of the [GEOGRAPHIC_DATA]" at bounding box center [1040, 423] width 980 height 33
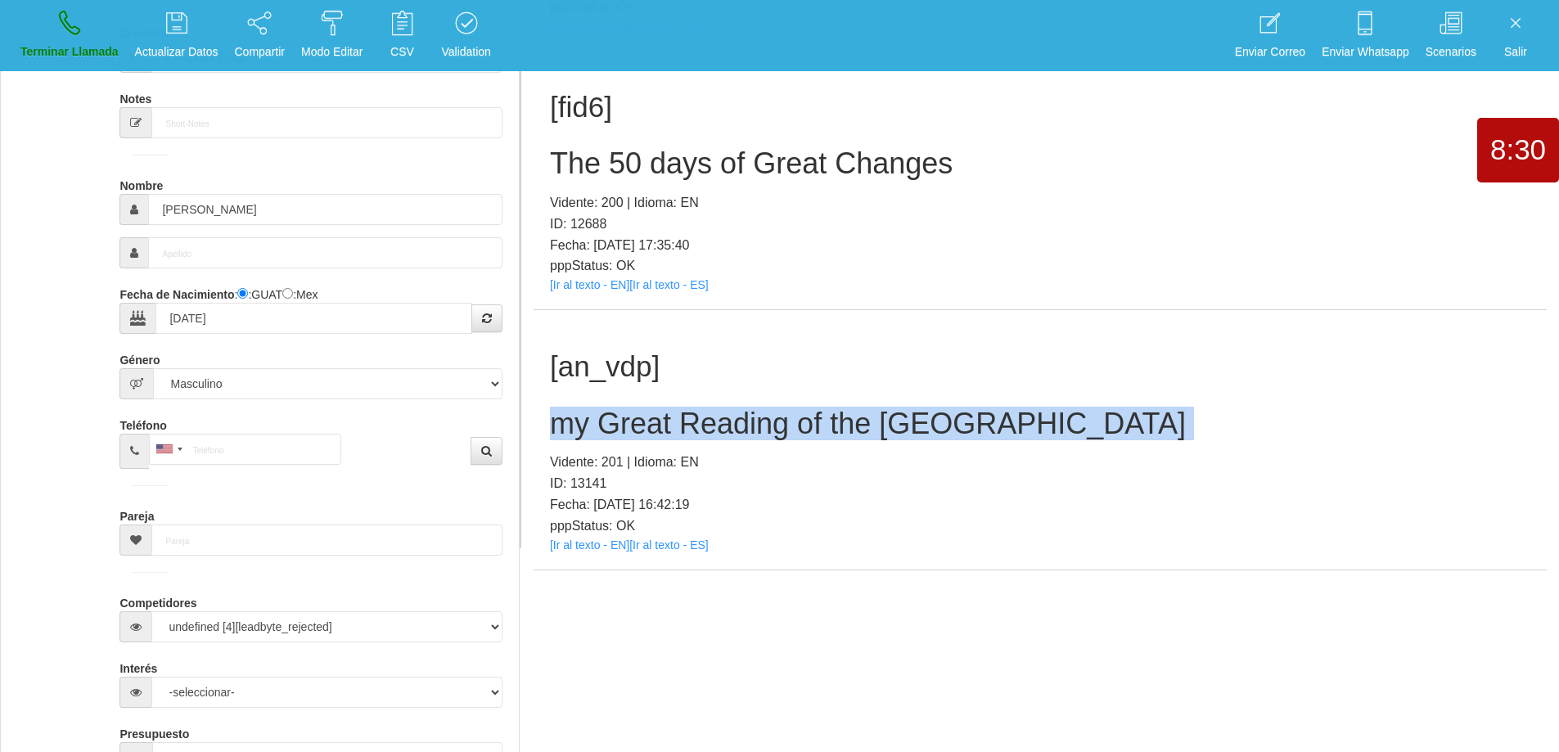
click at [780, 427] on h2 "my Great Reading of the [GEOGRAPHIC_DATA]" at bounding box center [1040, 423] width 980 height 33
copy h2 "my Great Reading of the [GEOGRAPHIC_DATA]"
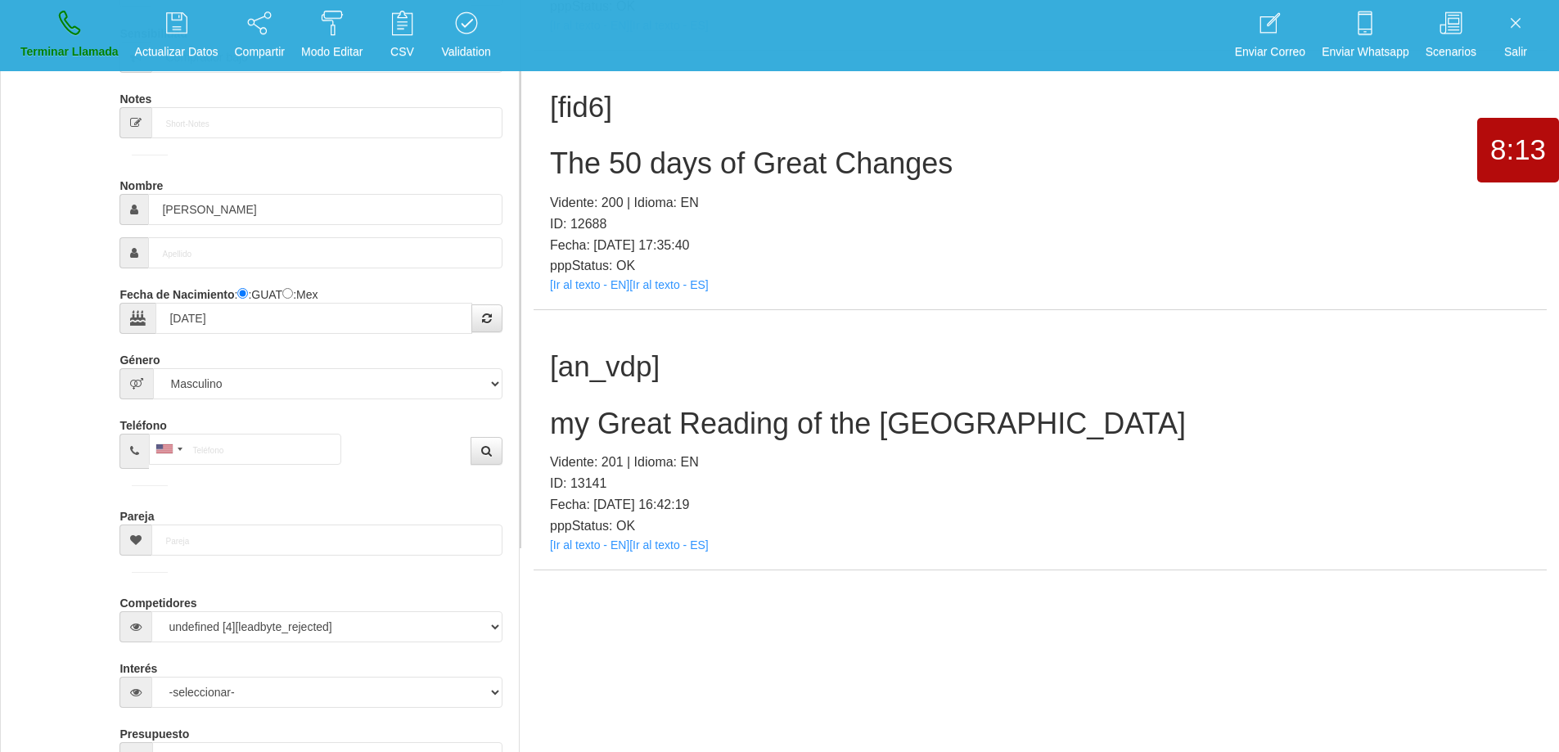
click at [1023, 376] on h1 "[an_vdp]" at bounding box center [1040, 367] width 980 height 32
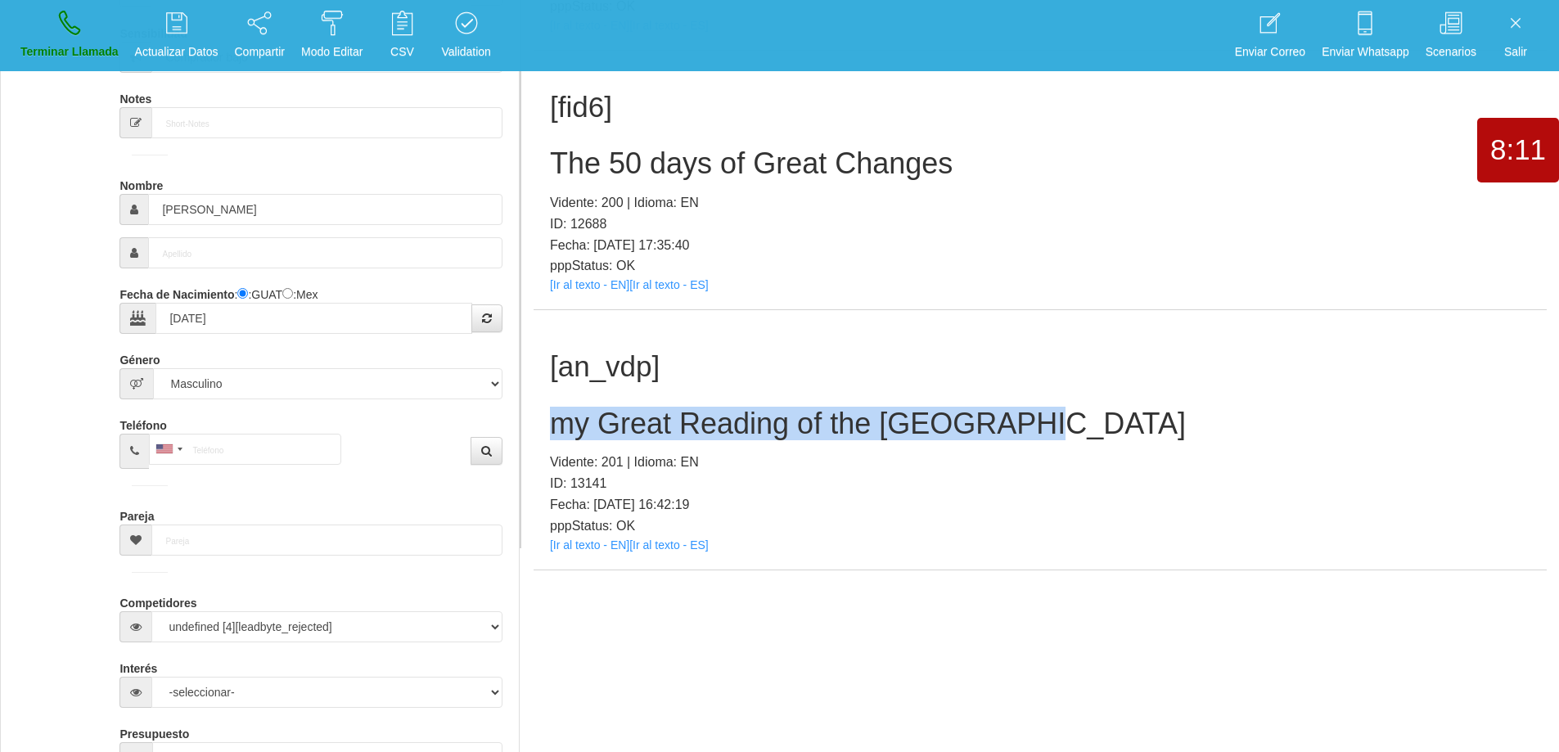
drag, startPoint x: 1038, startPoint y: 425, endPoint x: 554, endPoint y: 434, distance: 484.5
click at [554, 434] on h2 "my Great Reading of the [GEOGRAPHIC_DATA]" at bounding box center [1040, 423] width 980 height 33
copy h2 "my Great Reading of the [GEOGRAPHIC_DATA]"
click at [71, 45] on p "Terminar Llamada" at bounding box center [69, 52] width 98 height 19
select select "0"
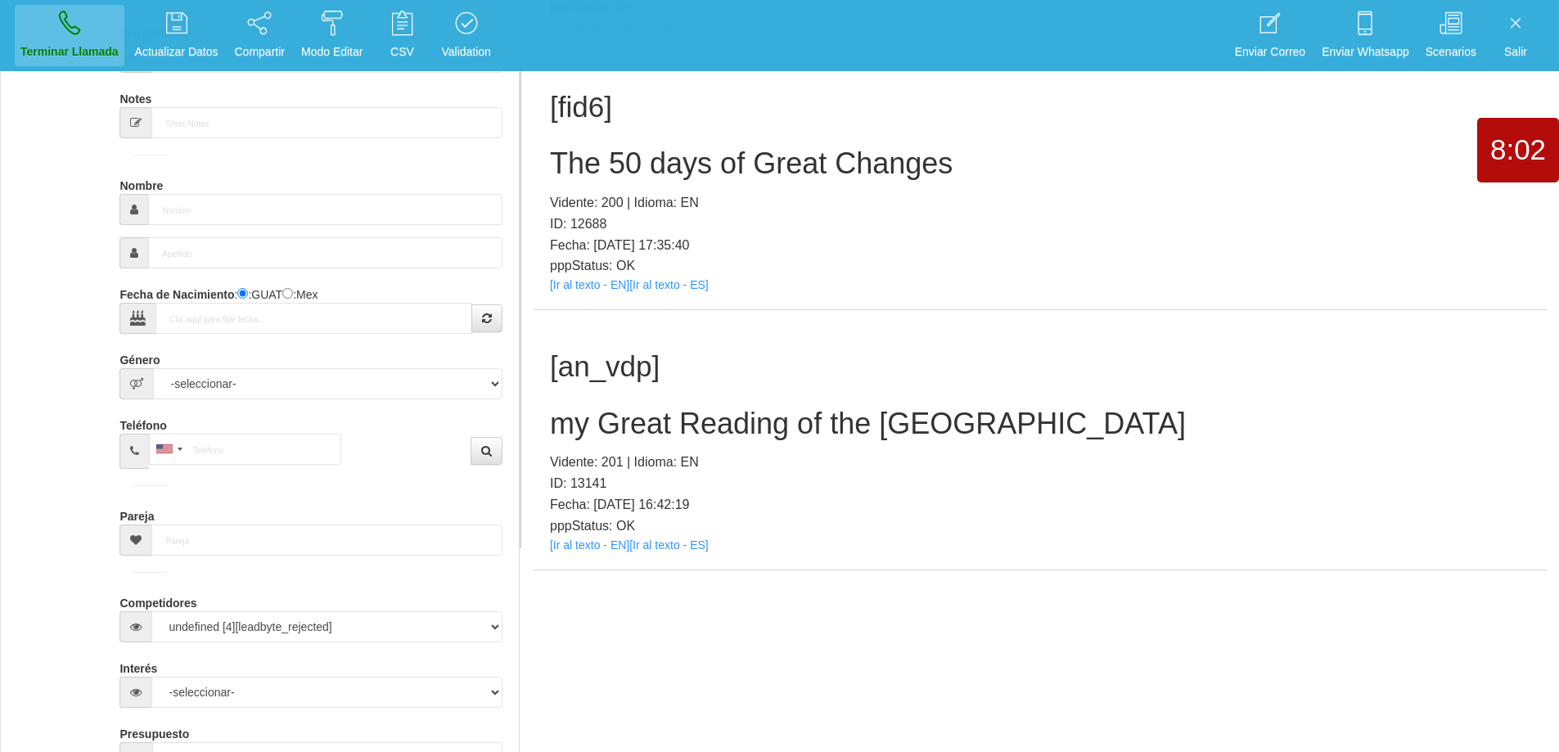
scroll to position [0, 0]
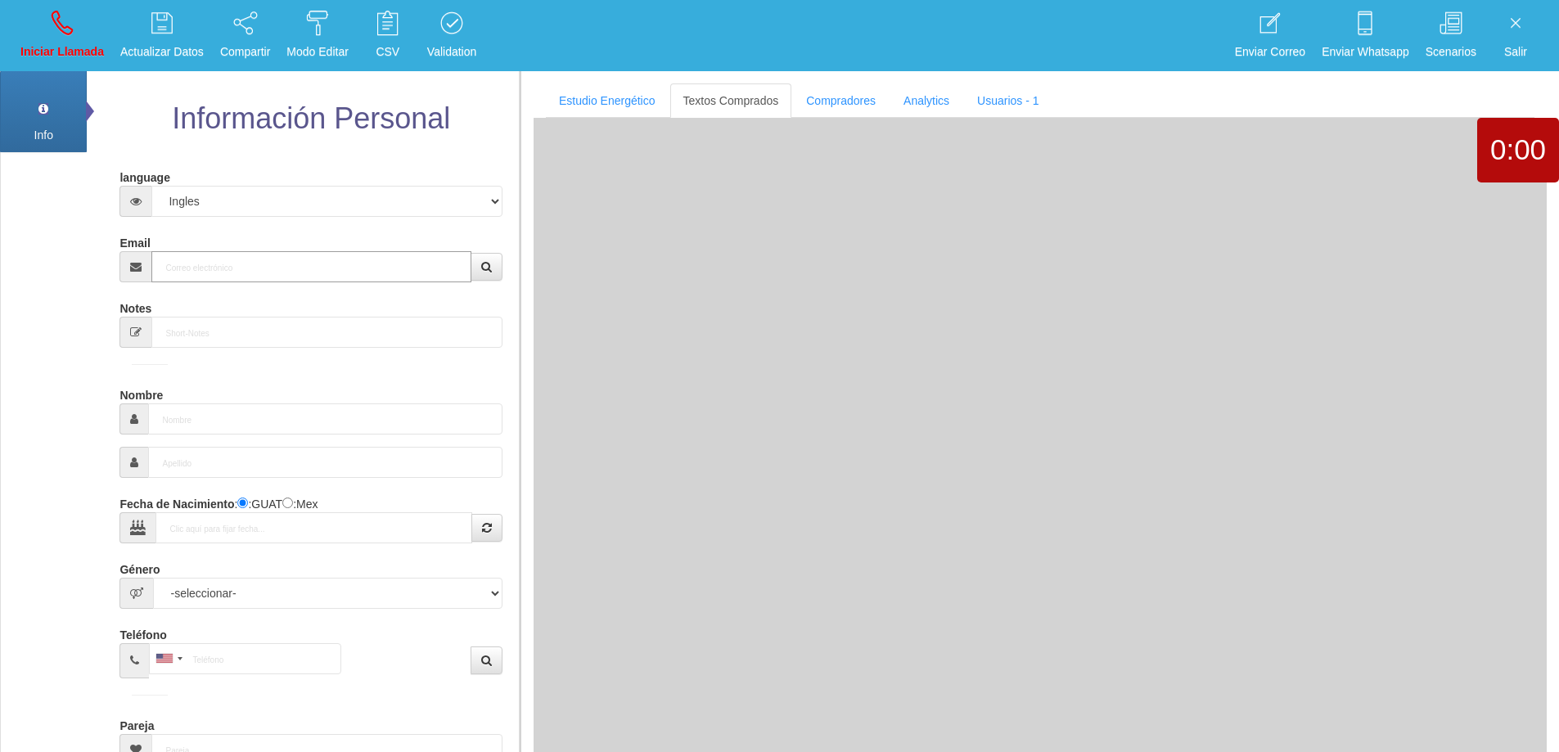
click at [295, 258] on input "Email" at bounding box center [310, 266] width 319 height 31
paste input "[EMAIL_ADDRESS][DOMAIN_NAME]"
type input "[EMAIL_ADDRESS][DOMAIN_NAME]"
type input "1 Dic 1962"
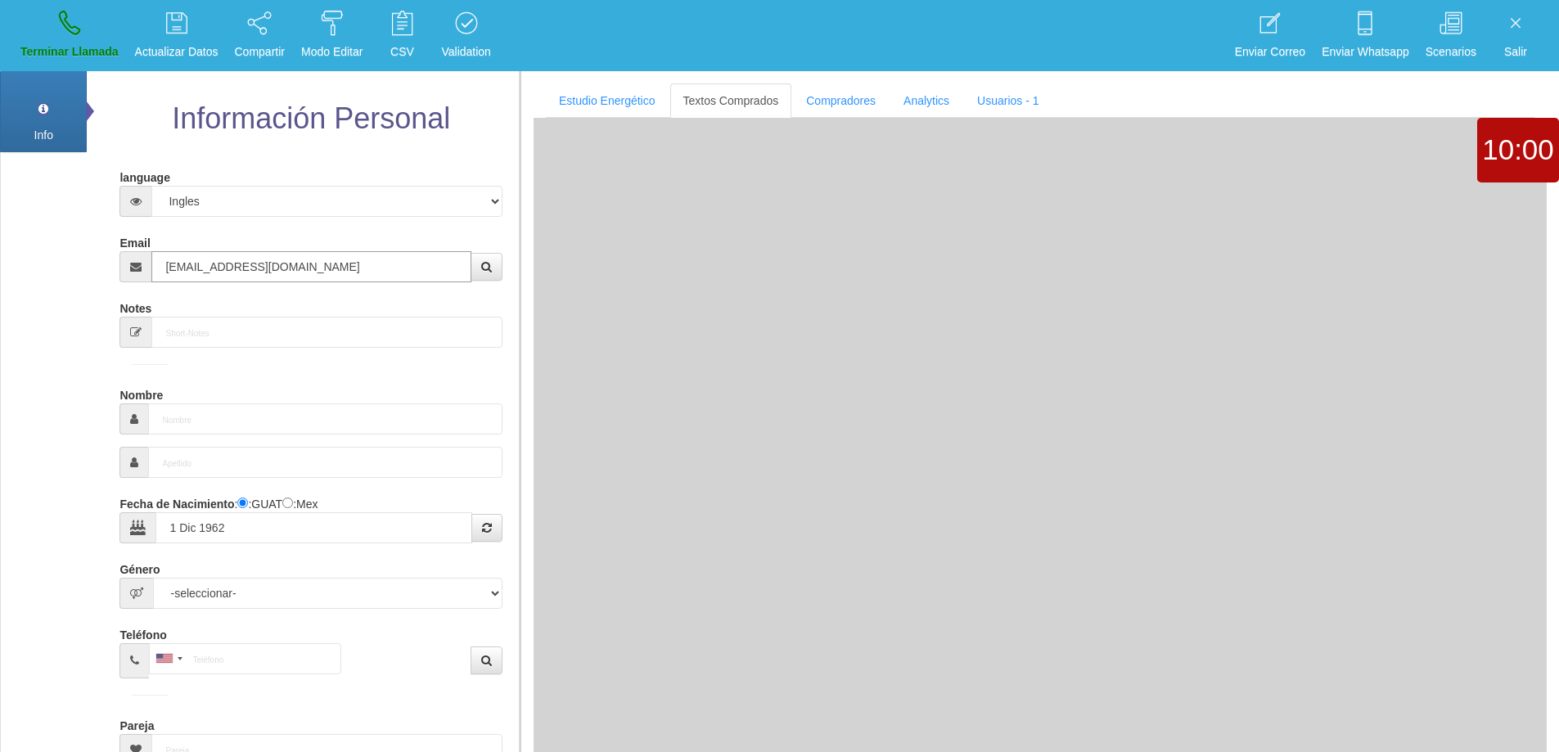
type input "Excelente Comprador"
type input "[PERSON_NAME]"
select select "1"
type input "[PHONE_NUMBER]"
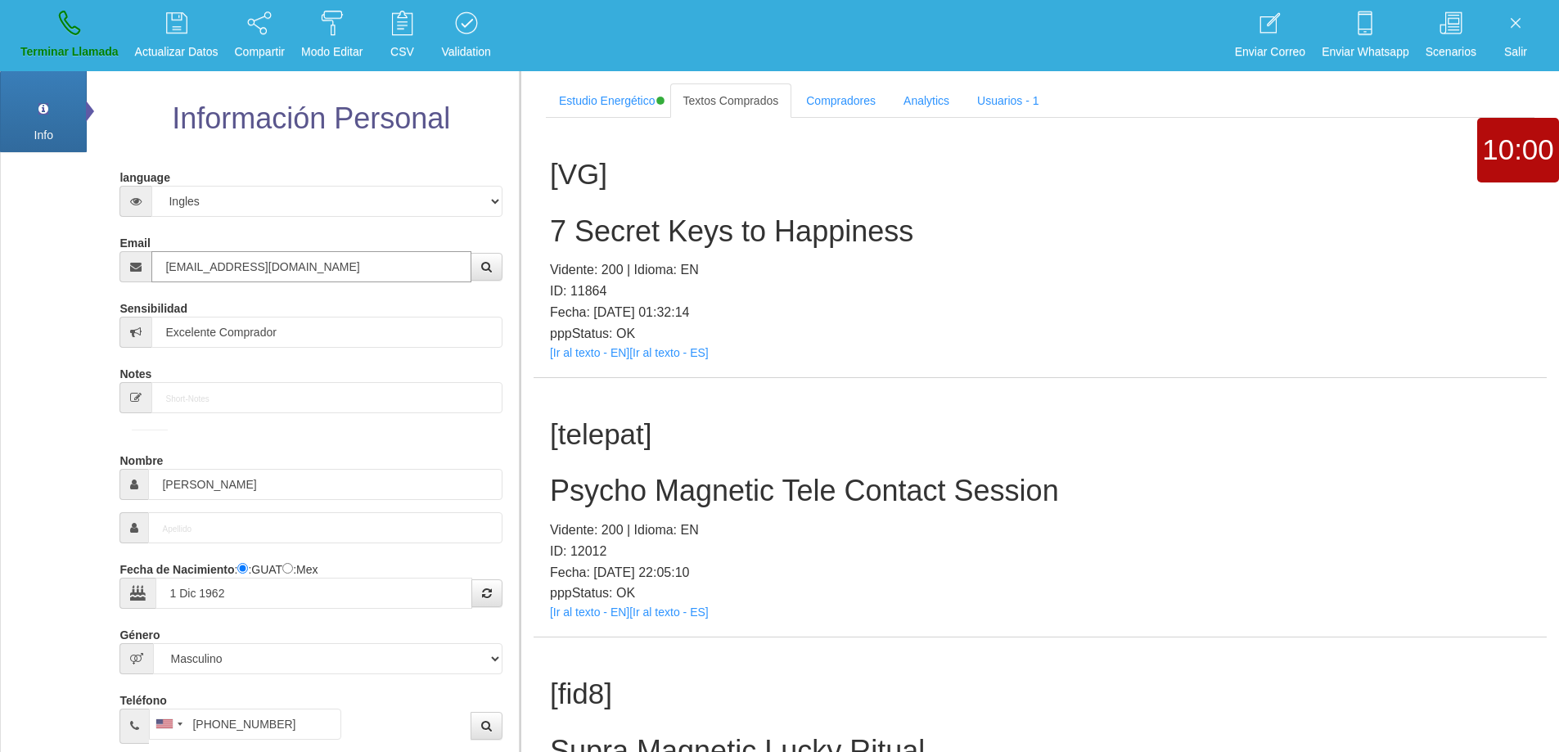
type input "[EMAIL_ADDRESS][DOMAIN_NAME]"
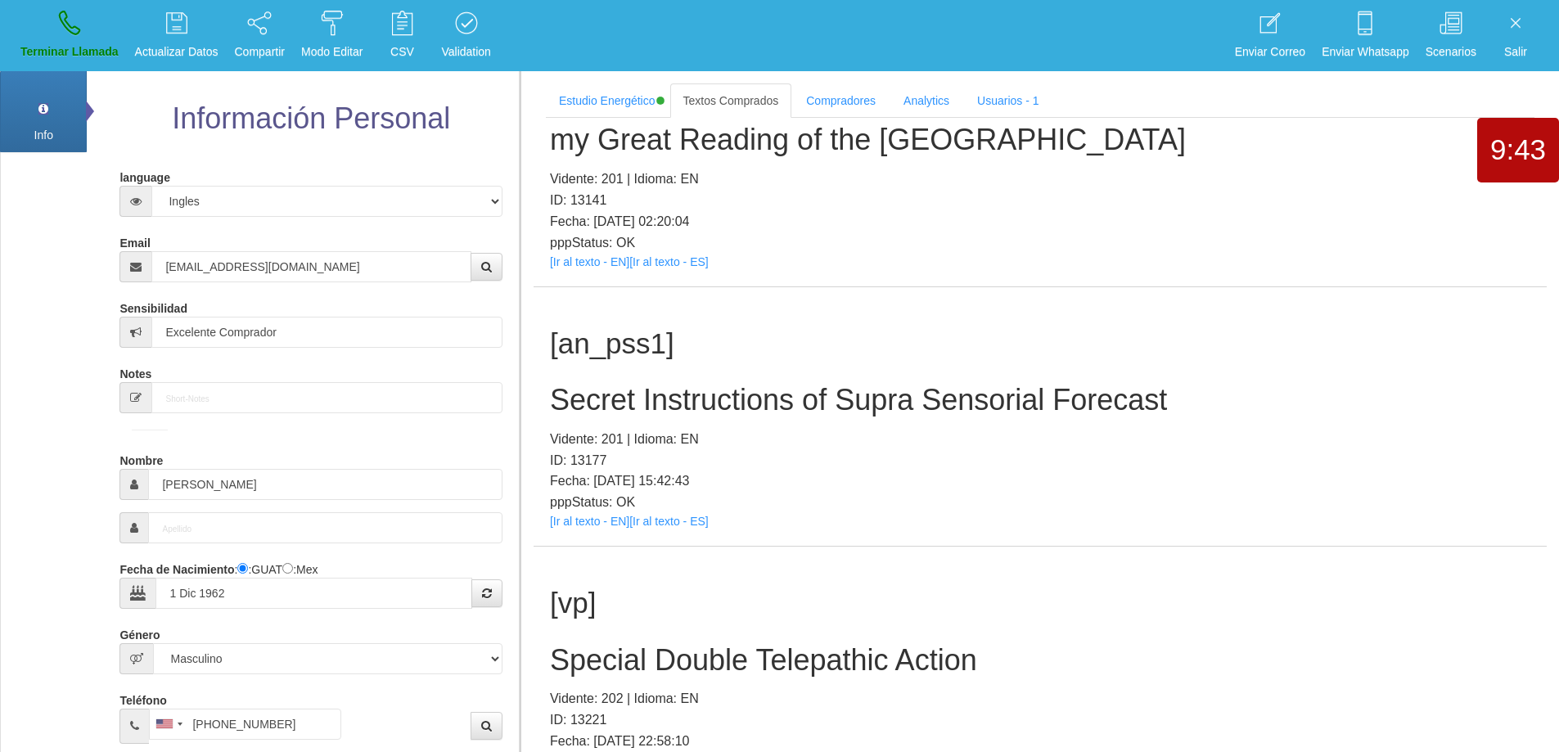
click at [820, 391] on h2 "Secret Instructions of Supra Sensorial Forecast" at bounding box center [1040, 400] width 980 height 33
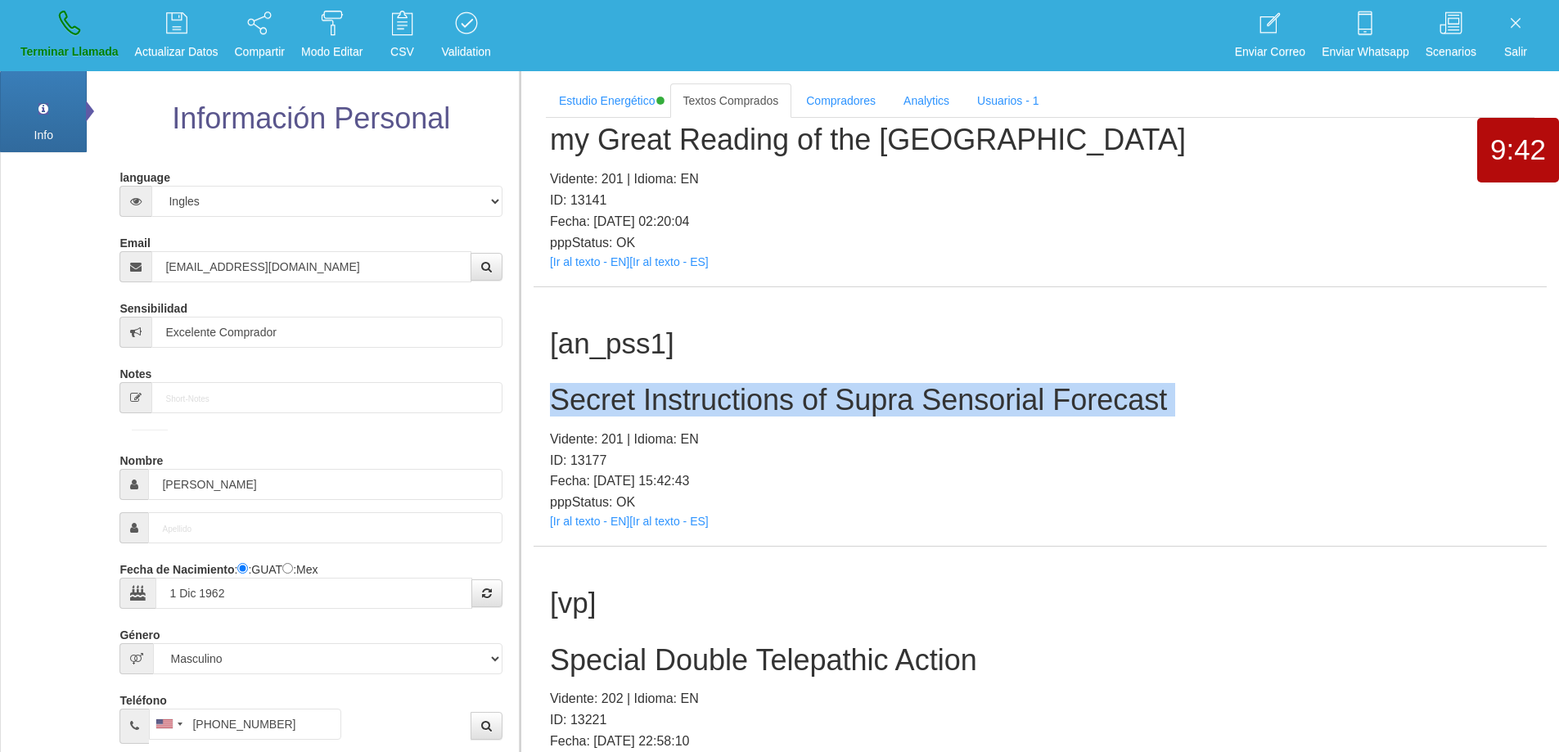
click at [820, 391] on h2 "Secret Instructions of Supra Sensorial Forecast" at bounding box center [1040, 400] width 980 height 33
copy h2 "Secret Instructions of Supra Sensorial Forecast"
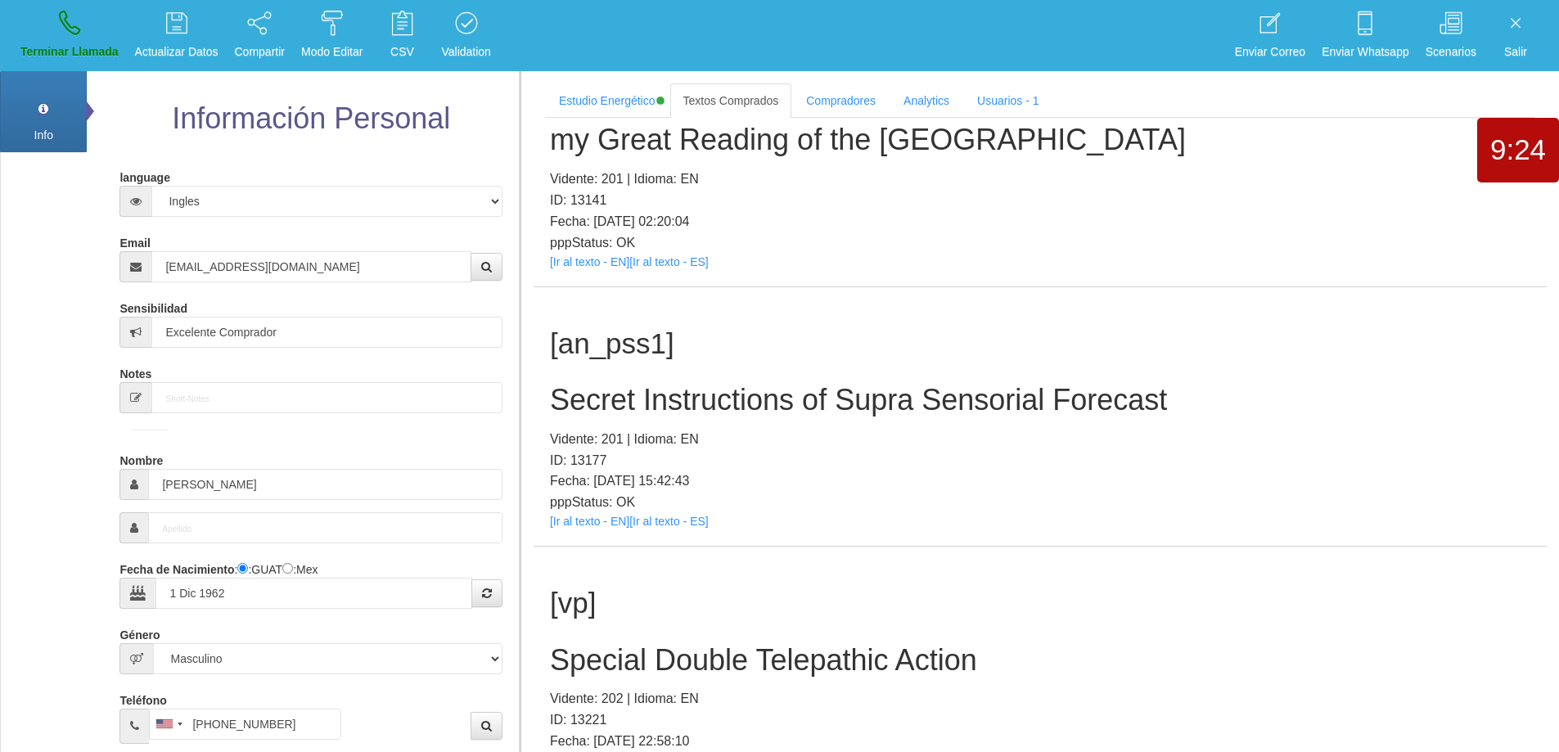
click at [898, 453] on p "ID: 13177" at bounding box center [1040, 460] width 980 height 21
click at [902, 405] on h2 "Secret Instructions of Supra Sensorial Forecast" at bounding box center [1040, 400] width 980 height 33
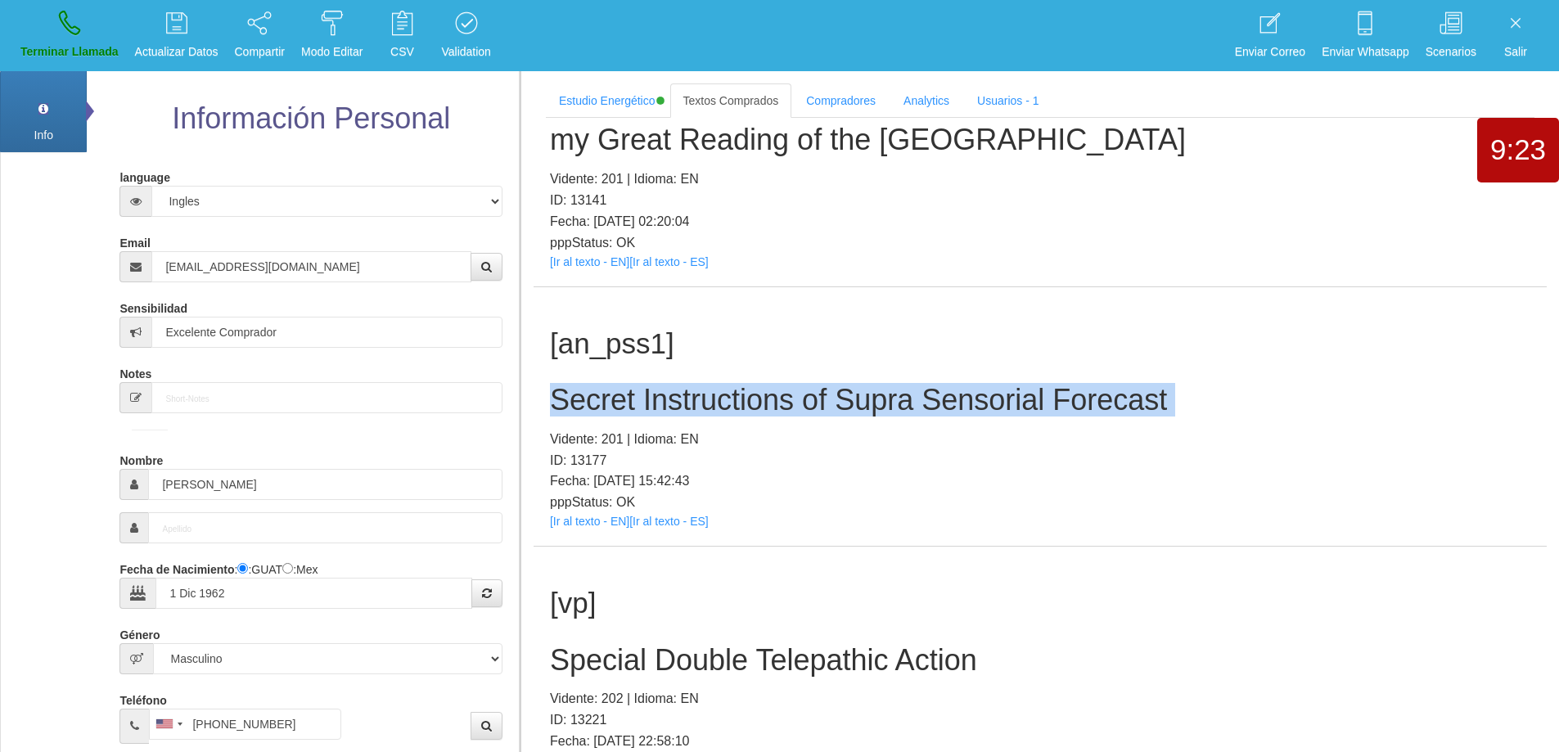
click at [902, 405] on h2 "Secret Instructions of Supra Sensorial Forecast" at bounding box center [1040, 400] width 980 height 33
copy h2 "Secret Instructions of Supra Sensorial Forecast"
drag, startPoint x: 57, startPoint y: 17, endPoint x: 847, endPoint y: 83, distance: 792.3
click at [57, 17] on link "Terminar Llamada" at bounding box center [70, 35] width 110 height 61
select select "0"
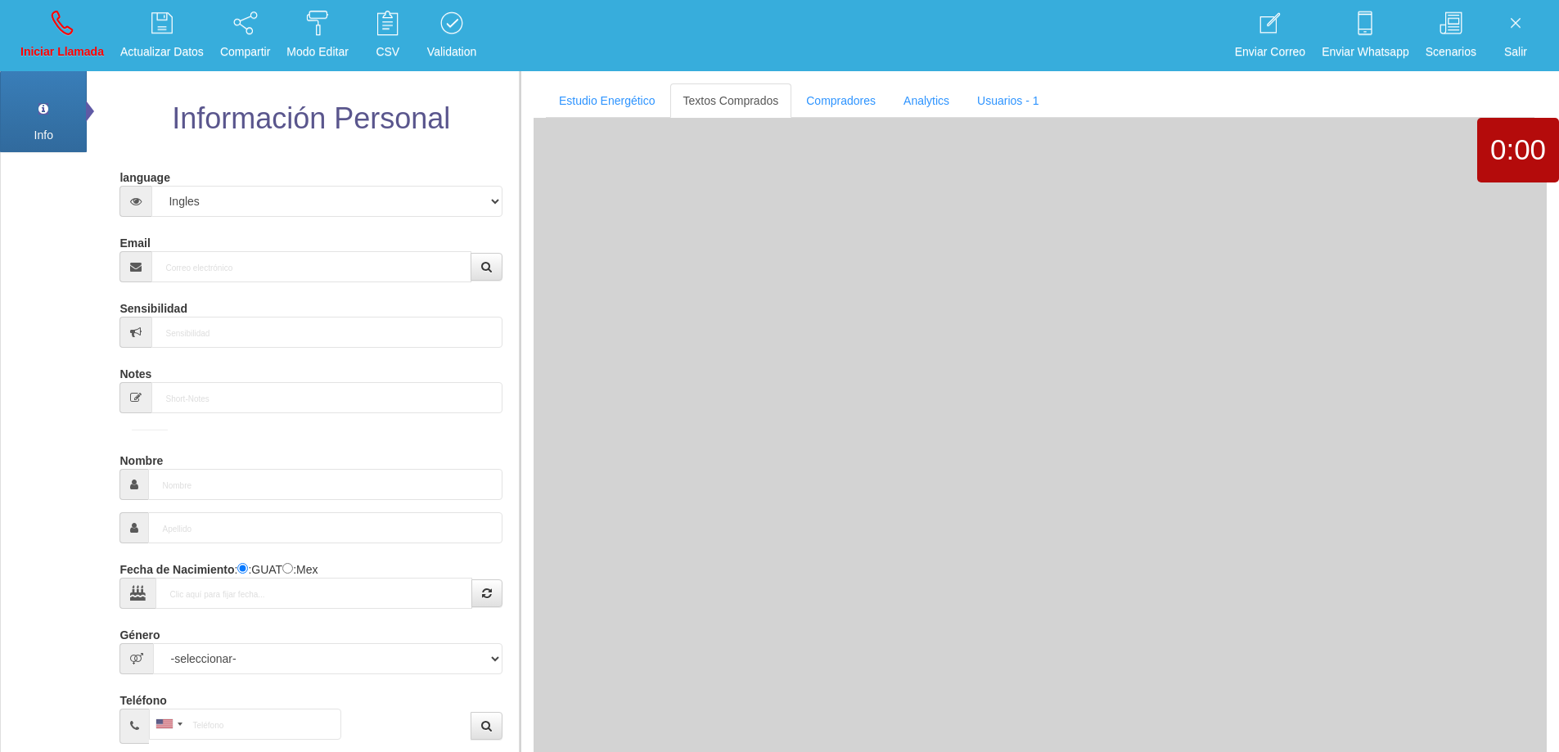
scroll to position [0, 0]
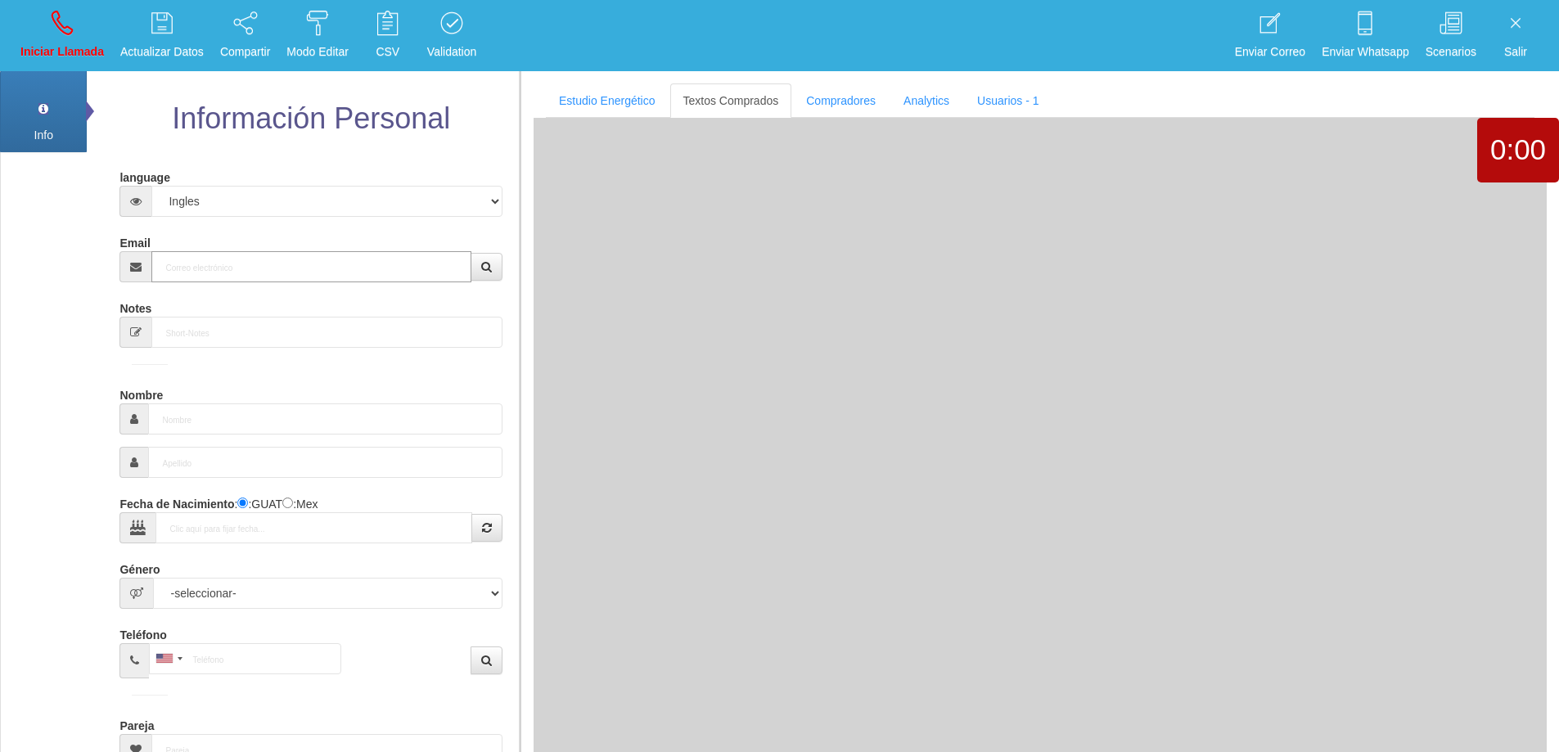
click at [219, 266] on input "Email" at bounding box center [310, 266] width 319 height 31
paste input "[EMAIL_ADDRESS][DOMAIN_NAME]"
type input "[EMAIL_ADDRESS][DOMAIN_NAME]"
type input "[DATE]"
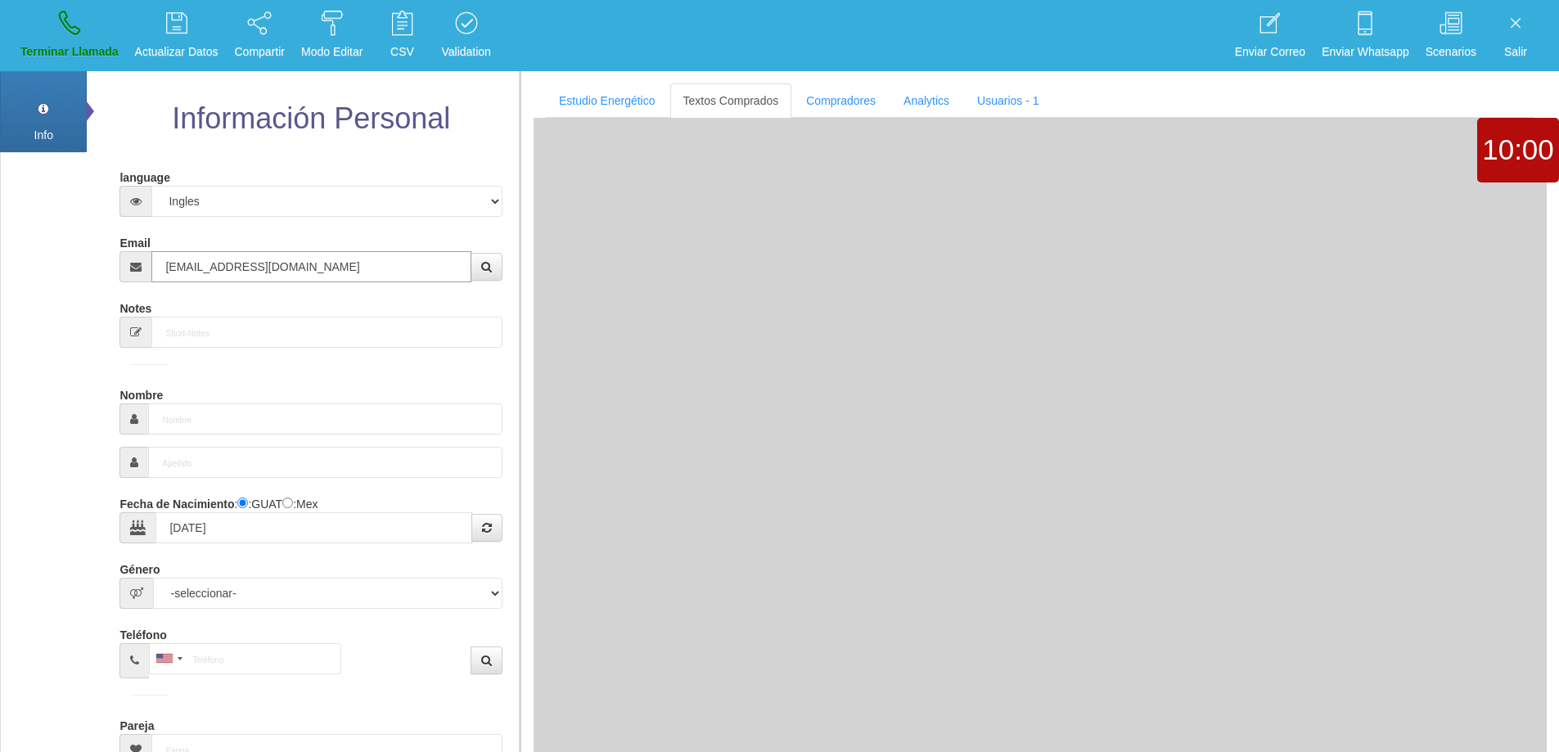
type input "Buen Comprador"
type input "[PERSON_NAME]"
select select "2"
type input "[PHONE_NUMBER]"
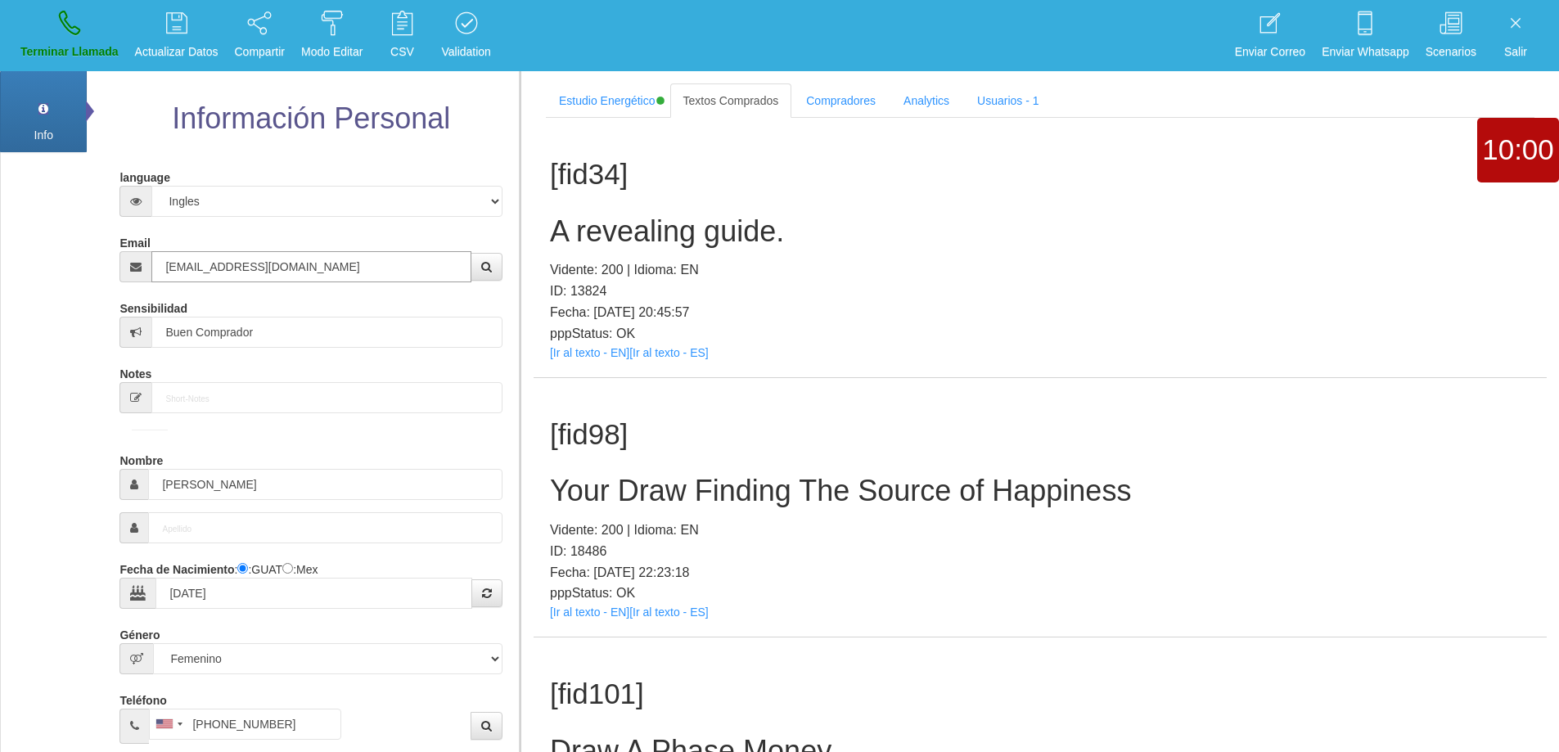
type input "[EMAIL_ADDRESS][DOMAIN_NAME]"
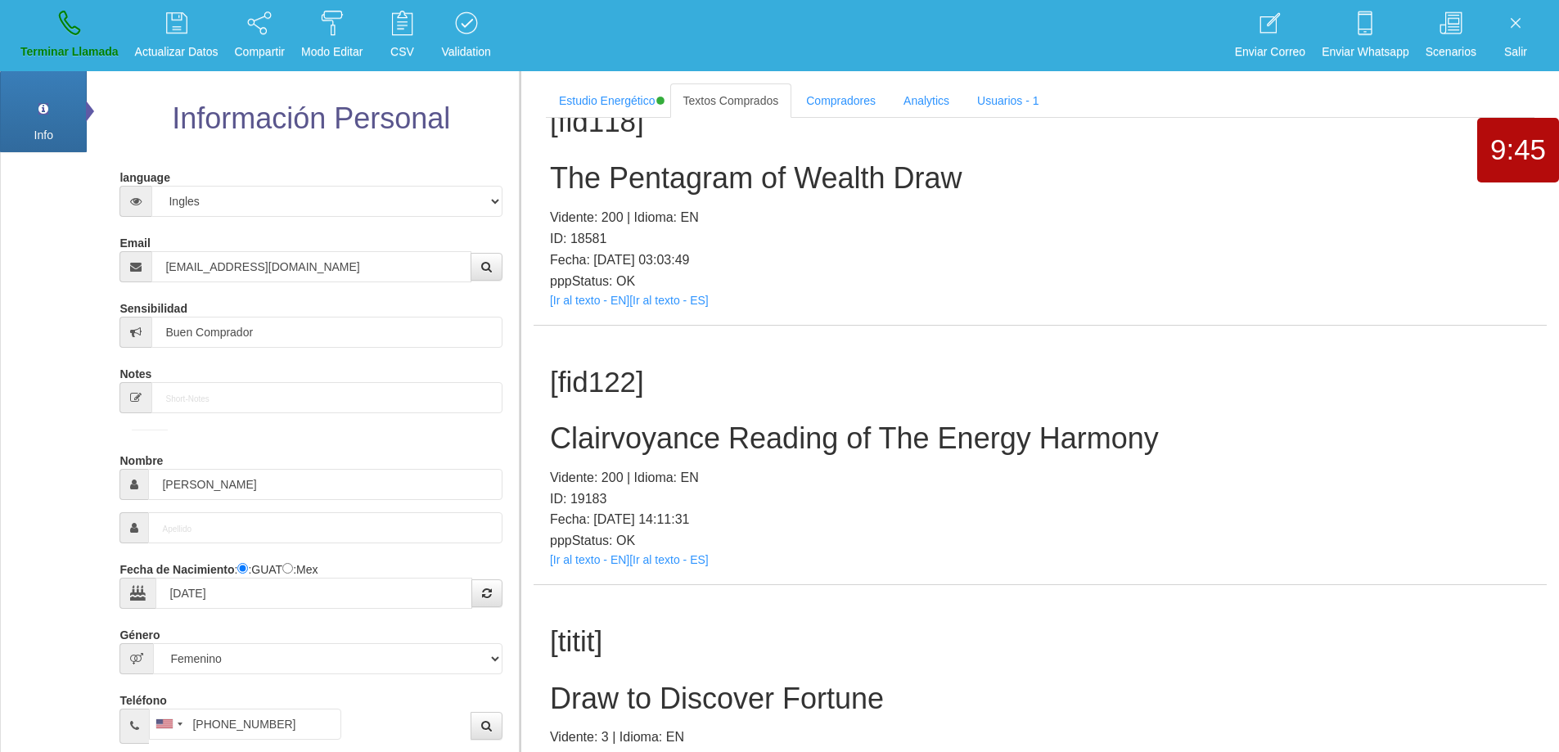
click at [866, 434] on h2 "Clairvoyance Reading of The Energy Harmony" at bounding box center [1040, 438] width 980 height 33
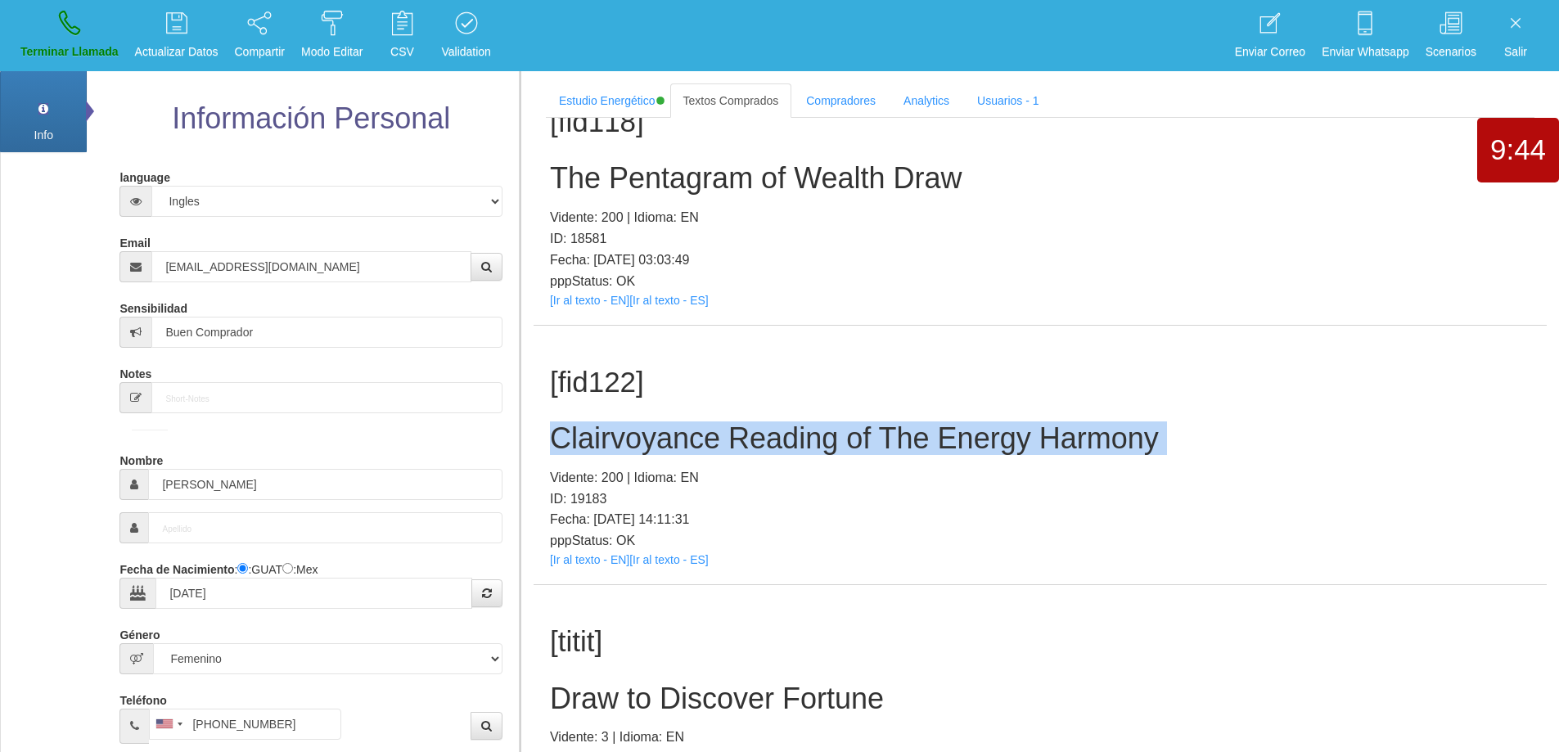
click at [866, 434] on h2 "Clairvoyance Reading of The Energy Harmony" at bounding box center [1040, 438] width 980 height 33
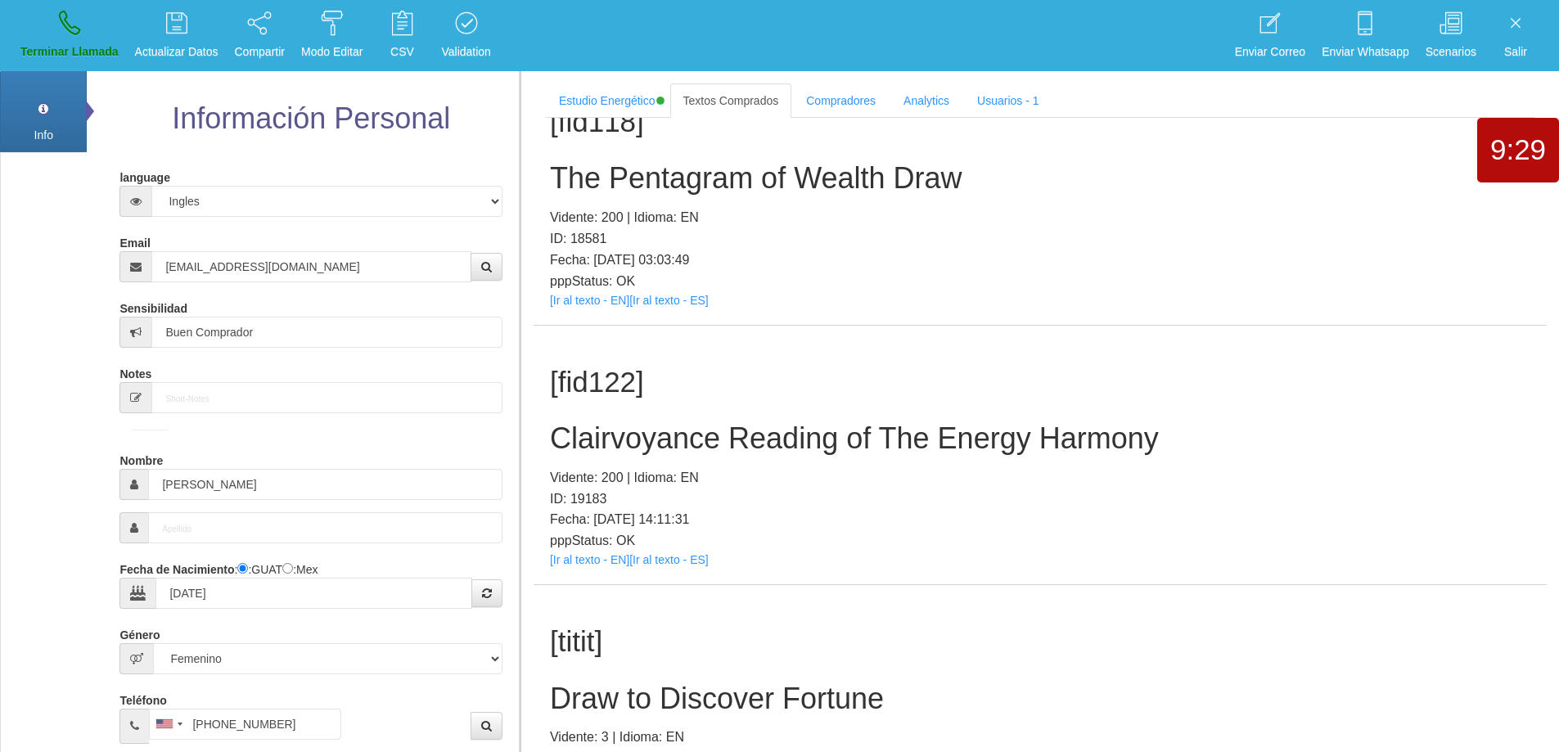
click at [883, 345] on div "[fid122] Clairvoyance Reading of The Energy Harmony Vidente: 200 | Idioma: EN I…" at bounding box center [1039, 455] width 1013 height 259
click at [926, 441] on h2 "Clairvoyance Reading of The Energy Harmony" at bounding box center [1040, 438] width 980 height 33
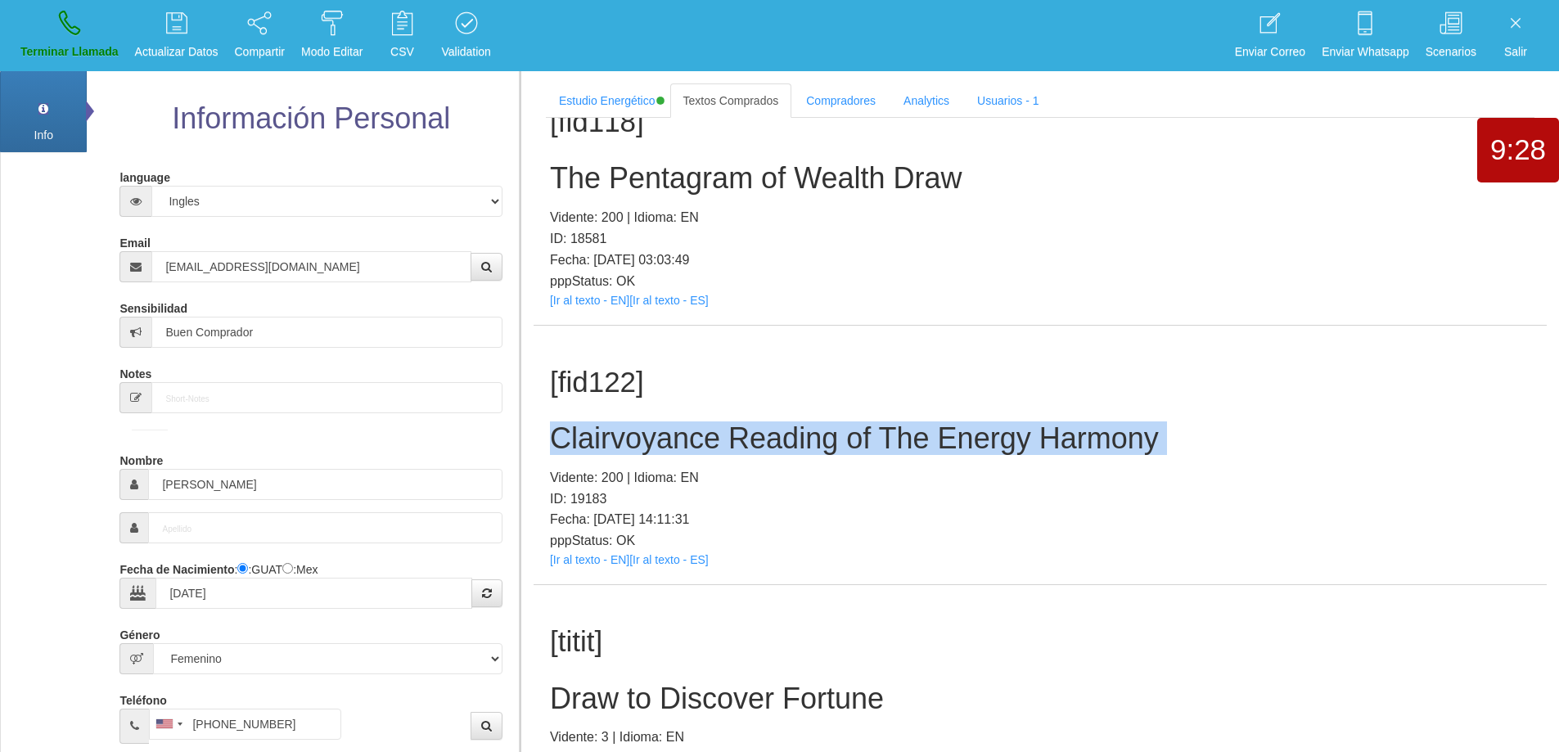
click at [926, 441] on h2 "Clairvoyance Reading of The Energy Harmony" at bounding box center [1040, 438] width 980 height 33
